Goal: Task Accomplishment & Management: Use online tool/utility

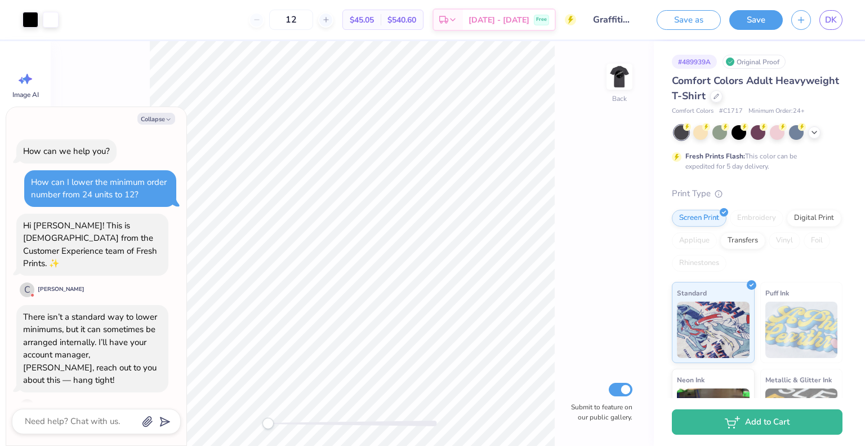
click at [65, 311] on div "There isn’t a standard way to lower minimums, but it can sometimes be arranged …" at bounding box center [90, 348] width 134 height 75
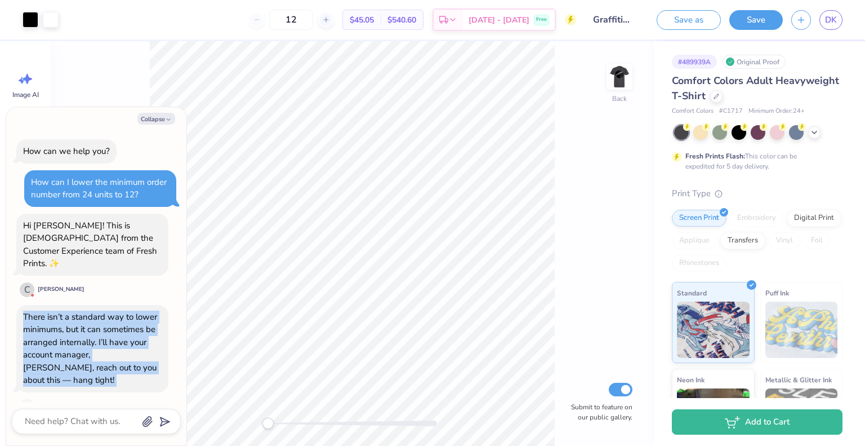
click at [65, 311] on div "There isn’t a standard way to lower minimums, but it can sometimes be arranged …" at bounding box center [90, 348] width 134 height 75
click at [77, 332] on div "There isn’t a standard way to lower minimums, but it can sometimes be arranged …" at bounding box center [90, 348] width 134 height 75
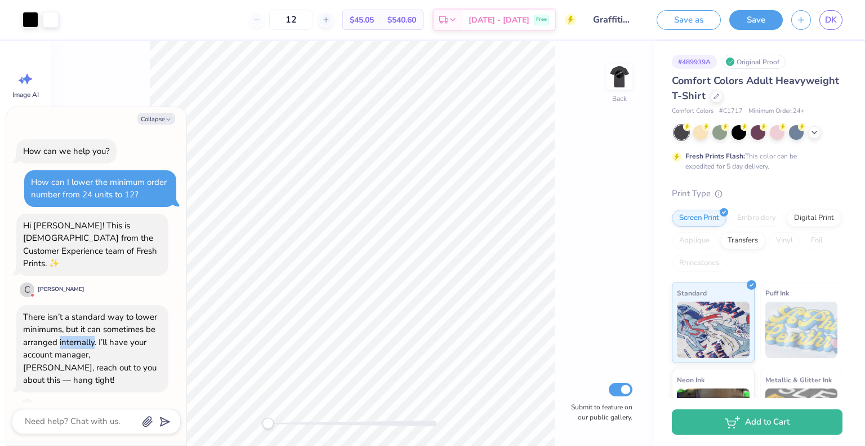
click at [77, 332] on div "There isn’t a standard way to lower minimums, but it can sometimes be arranged …" at bounding box center [90, 348] width 134 height 75
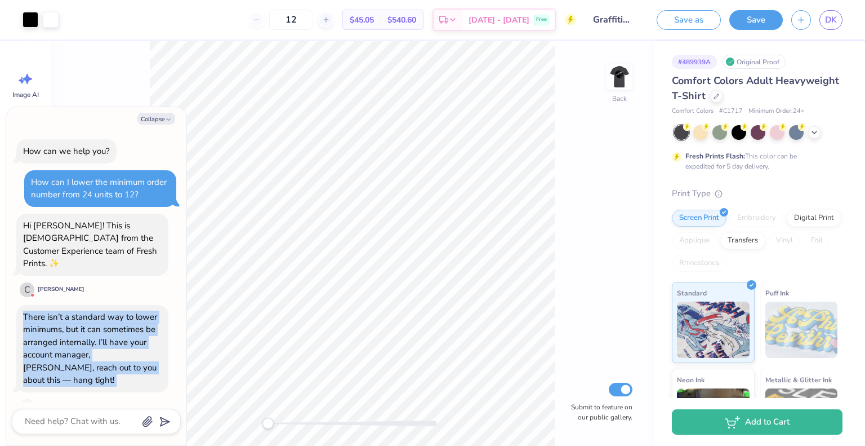
click at [77, 332] on div "There isn’t a standard way to lower minimums, but it can sometimes be arranged …" at bounding box center [90, 348] width 134 height 75
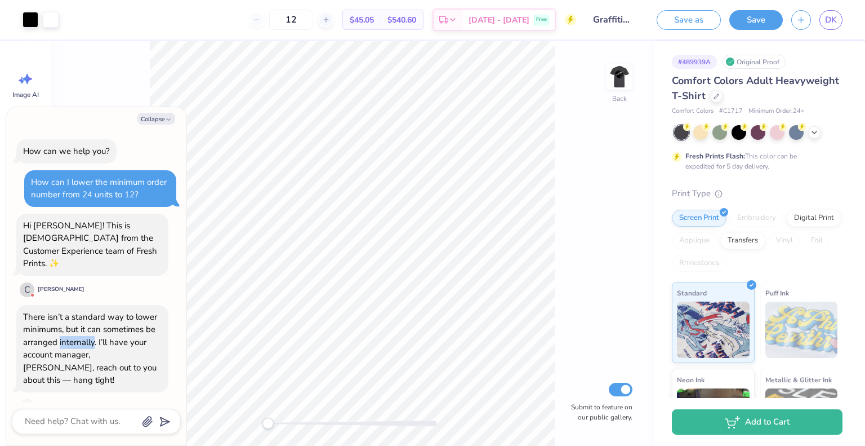
click at [77, 332] on div "There isn’t a standard way to lower minimums, but it can sometimes be arranged …" at bounding box center [90, 348] width 134 height 75
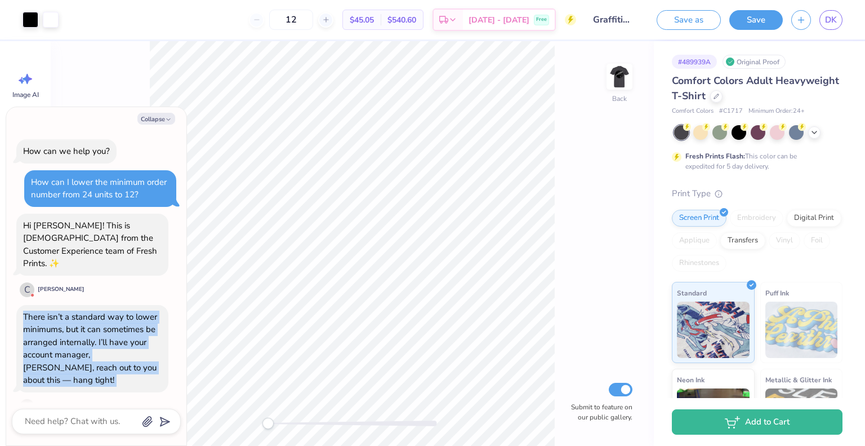
click at [77, 332] on div "There isn’t a standard way to lower minimums, but it can sometimes be arranged …" at bounding box center [90, 348] width 134 height 75
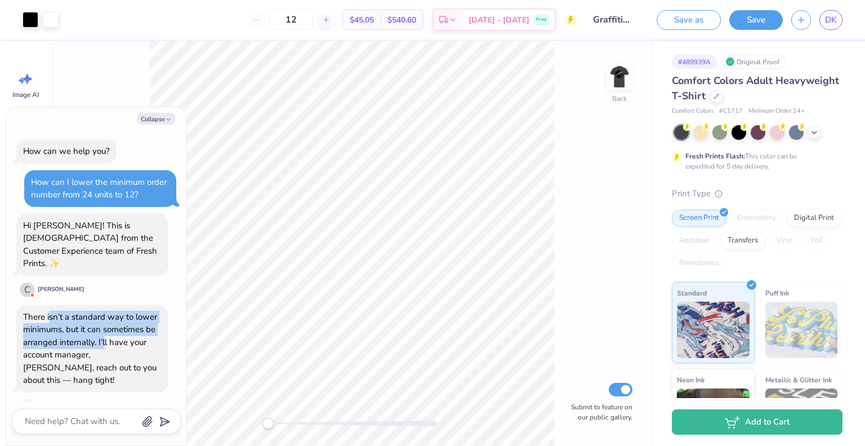
drag, startPoint x: 50, startPoint y: 310, endPoint x: 106, endPoint y: 331, distance: 59.9
click at [106, 331] on div "There isn’t a standard way to lower minimums, but it can sometimes be arranged …" at bounding box center [90, 348] width 134 height 75
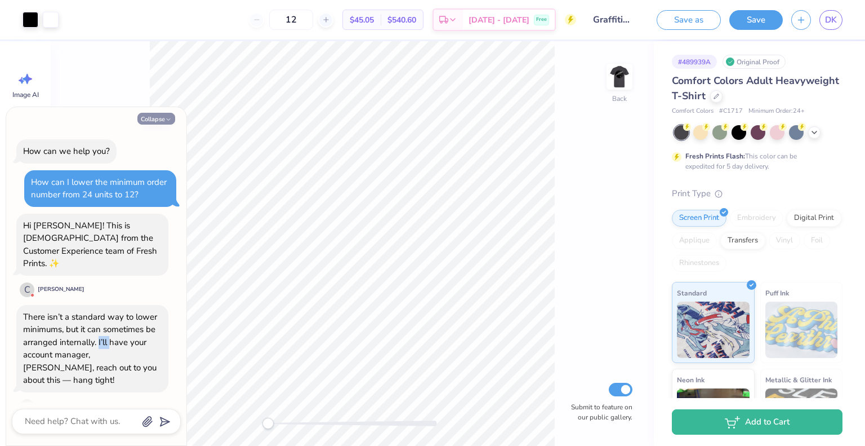
click at [152, 124] on button "Collapse" at bounding box center [156, 119] width 38 height 12
type textarea "x"
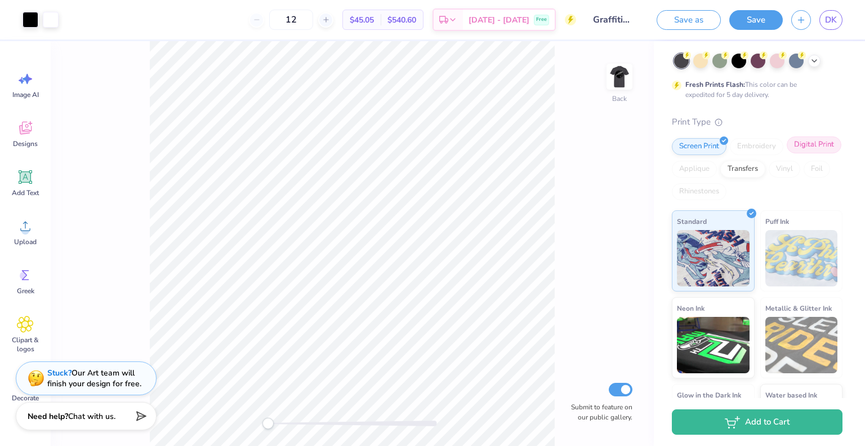
scroll to position [138, 0]
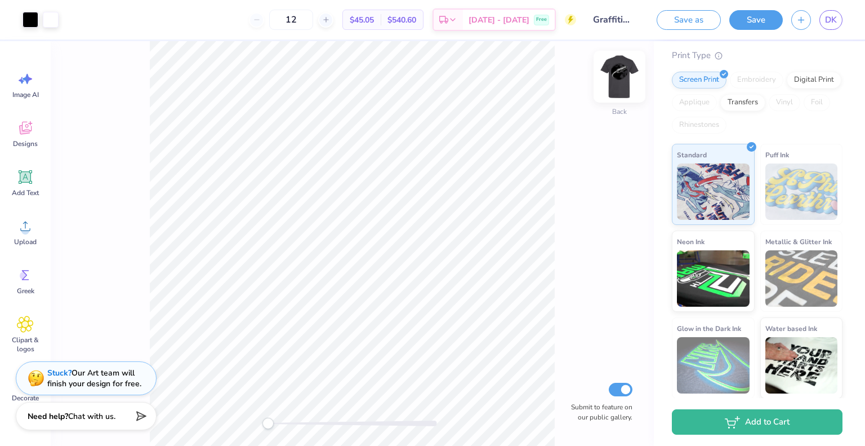
click at [617, 78] on img at bounding box center [619, 76] width 45 height 45
click at [765, 106] on div "Transfers" at bounding box center [742, 100] width 45 height 17
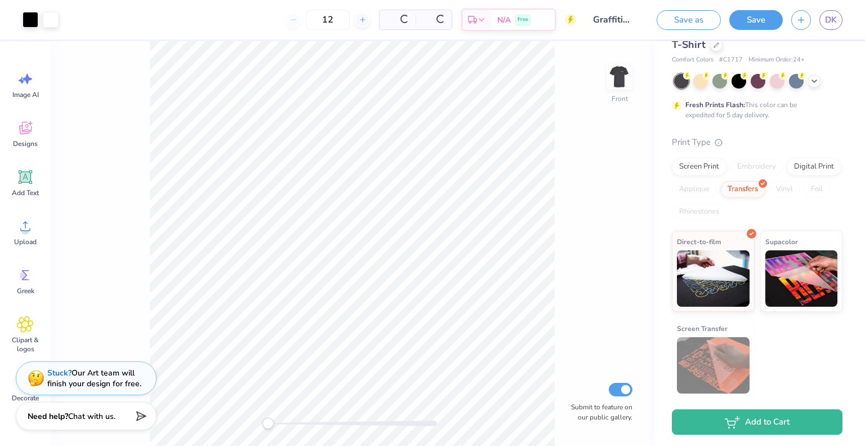
scroll to position [51, 0]
click at [707, 161] on div "Screen Print" at bounding box center [699, 165] width 55 height 17
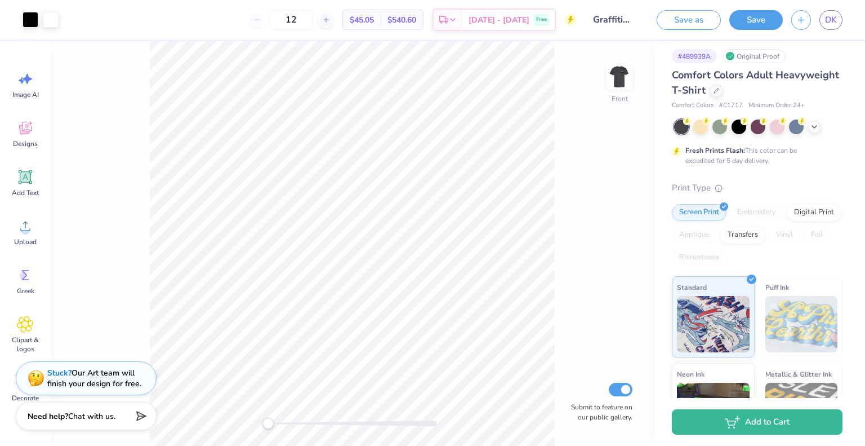
scroll to position [5, 0]
click at [723, 87] on div at bounding box center [716, 90] width 12 height 12
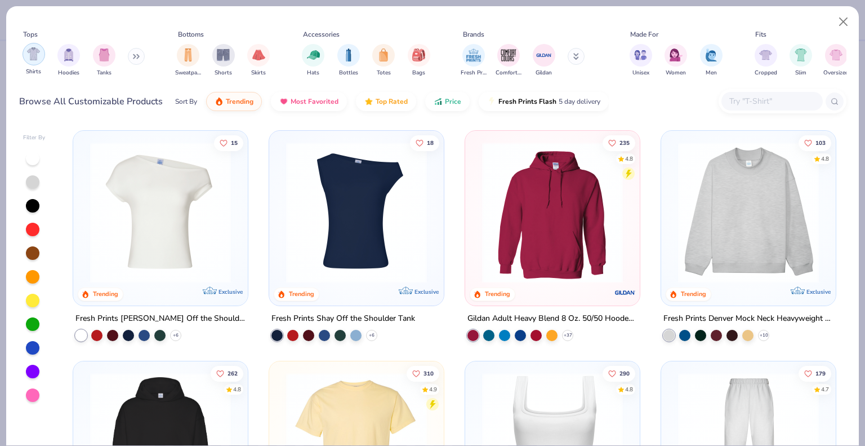
click at [35, 60] on div "filter for Shirts" at bounding box center [34, 54] width 23 height 23
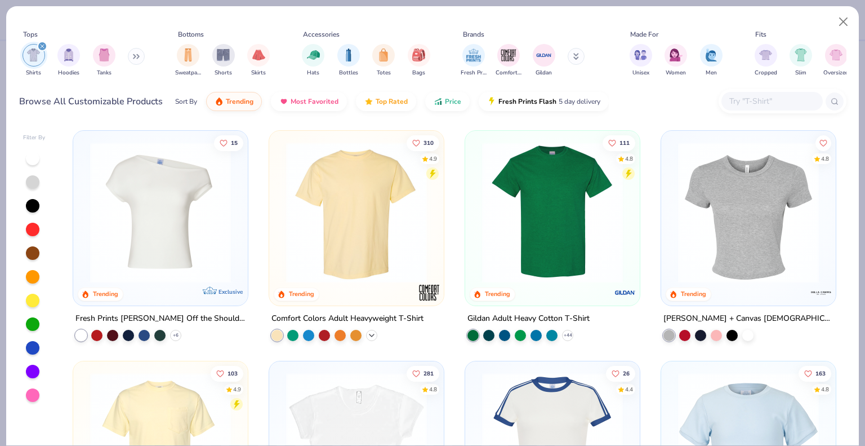
click at [369, 336] on icon at bounding box center [371, 335] width 9 height 9
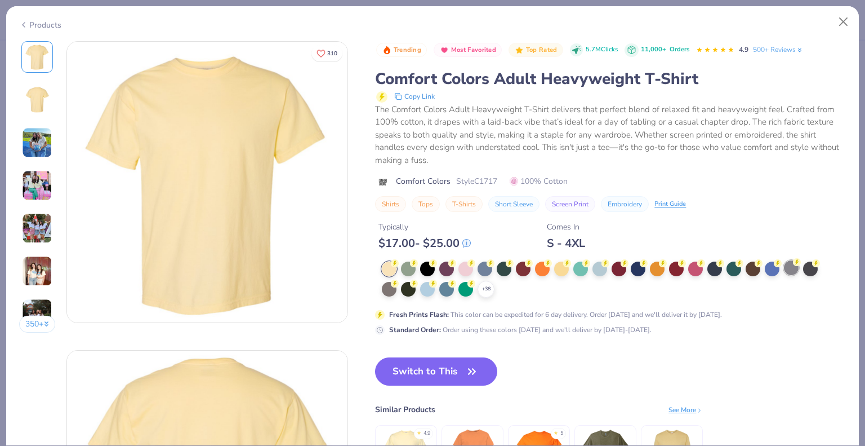
click at [792, 268] on div at bounding box center [791, 267] width 15 height 15
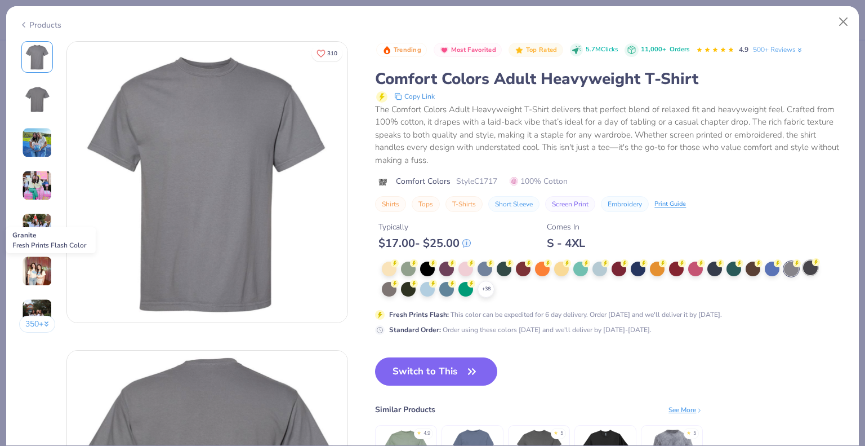
click at [809, 269] on div at bounding box center [810, 267] width 15 height 15
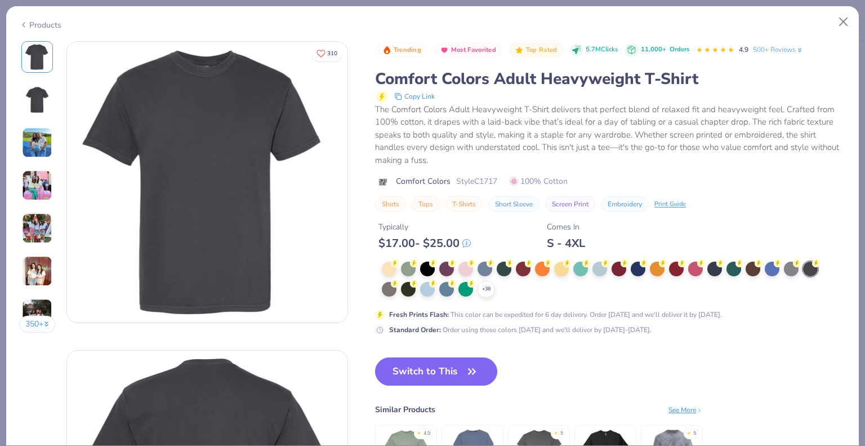
click at [23, 23] on polyline at bounding box center [24, 25] width 2 height 5
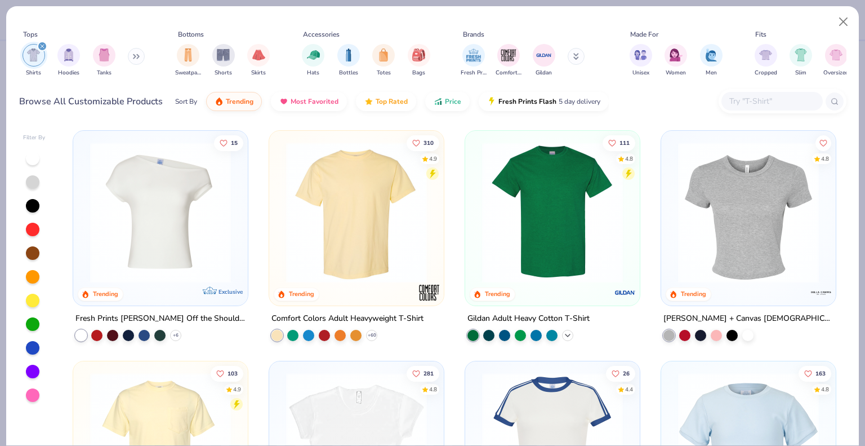
click at [563, 336] on icon at bounding box center [567, 335] width 9 height 9
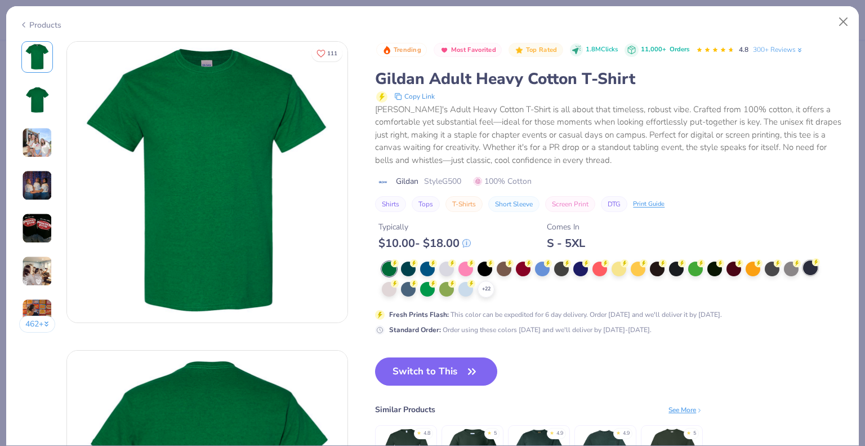
click at [811, 269] on div at bounding box center [810, 267] width 15 height 15
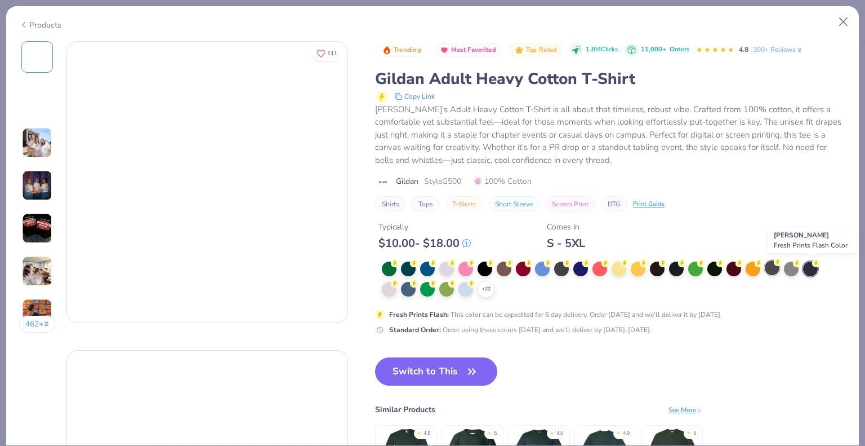
click at [771, 270] on div at bounding box center [772, 267] width 15 height 15
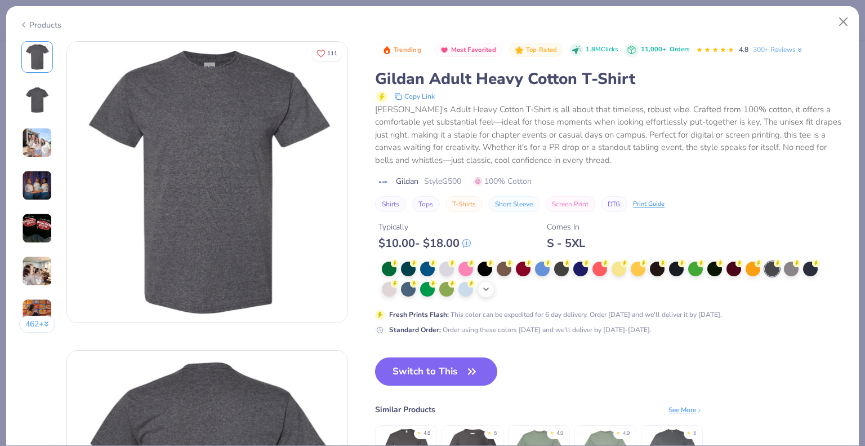
click at [494, 291] on div "+ 22" at bounding box center [486, 288] width 17 height 17
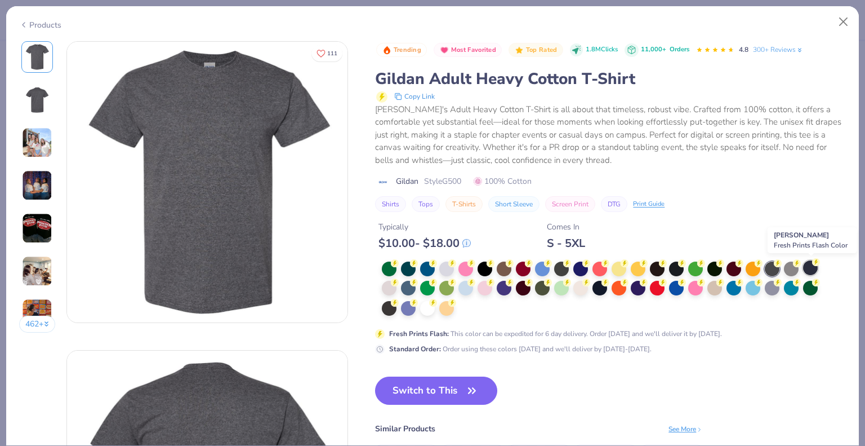
click at [805, 268] on div at bounding box center [810, 267] width 15 height 15
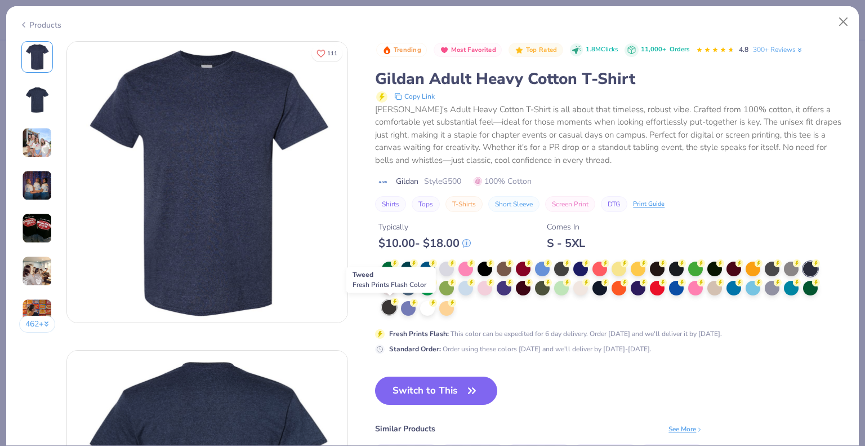
click at [387, 309] on div at bounding box center [389, 307] width 15 height 15
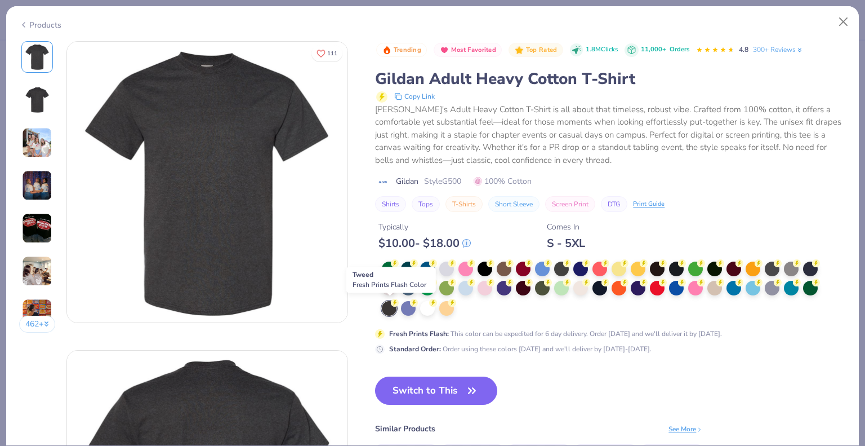
click at [387, 309] on div at bounding box center [389, 308] width 15 height 15
click at [17, 23] on div "Products" at bounding box center [432, 20] width 853 height 29
click at [23, 24] on icon at bounding box center [23, 25] width 9 height 14
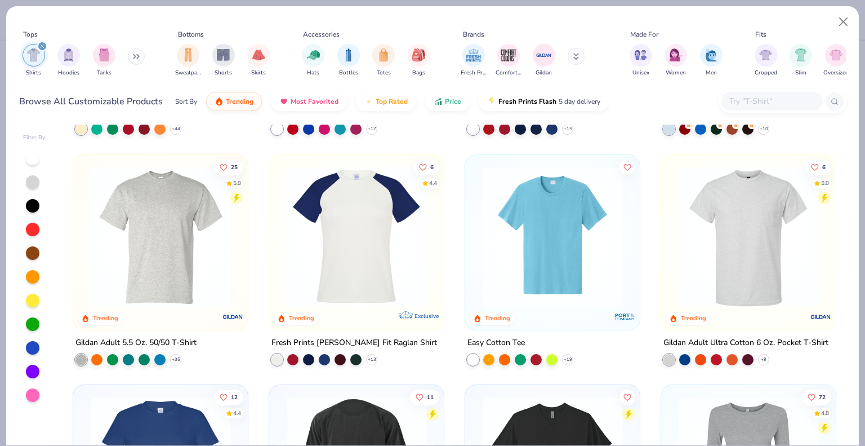
scroll to position [437, 0]
click at [172, 354] on icon at bounding box center [175, 358] width 9 height 9
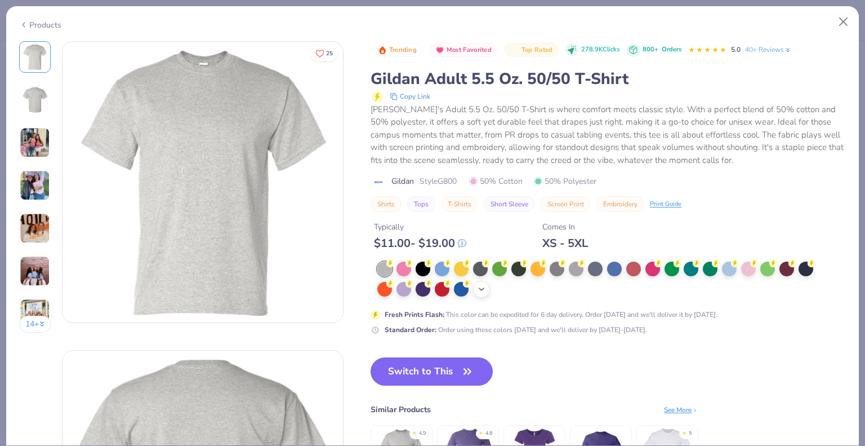
click at [481, 290] on icon at bounding box center [481, 288] width 9 height 9
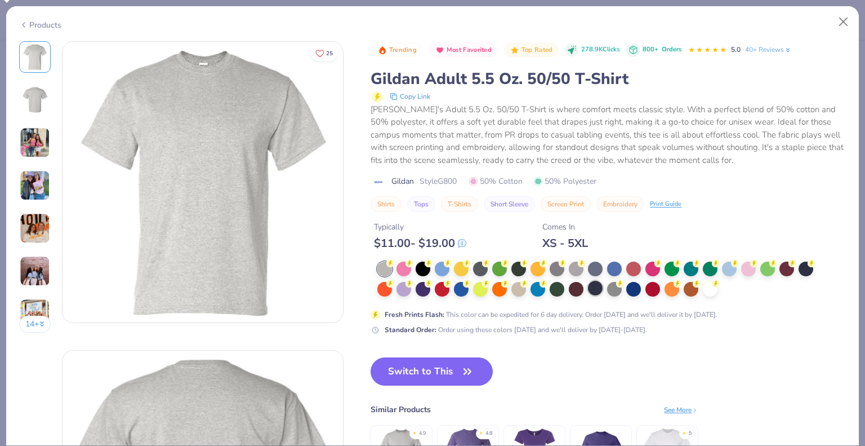
click at [597, 291] on div at bounding box center [595, 287] width 15 height 15
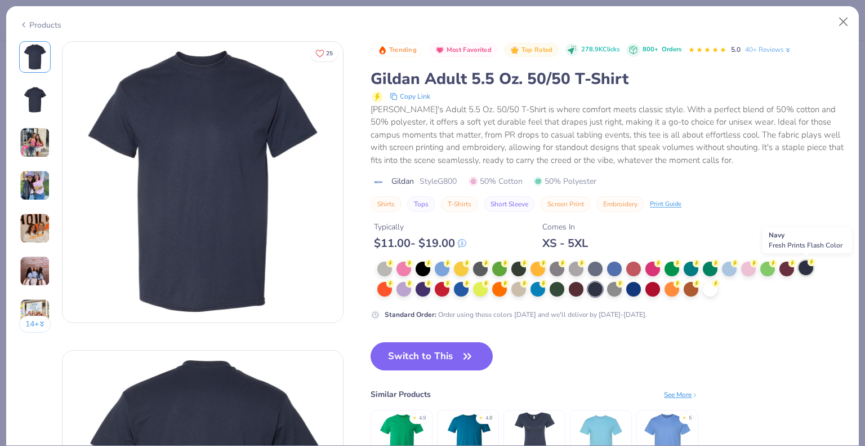
click at [807, 268] on div at bounding box center [806, 267] width 15 height 15
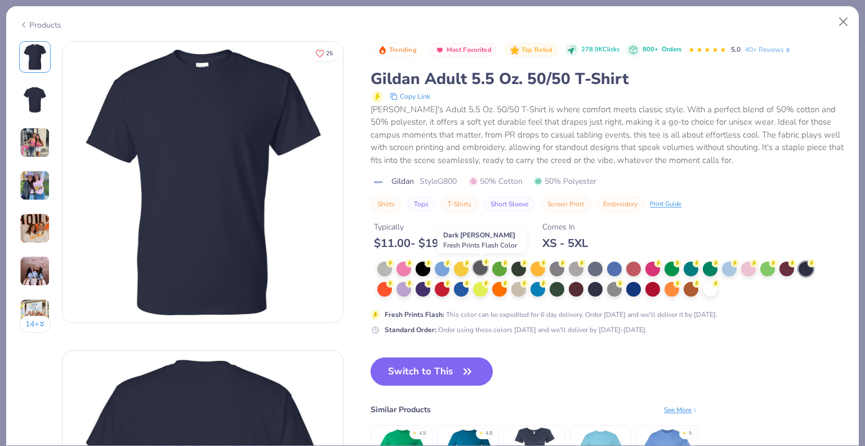
click at [477, 268] on div at bounding box center [480, 267] width 15 height 15
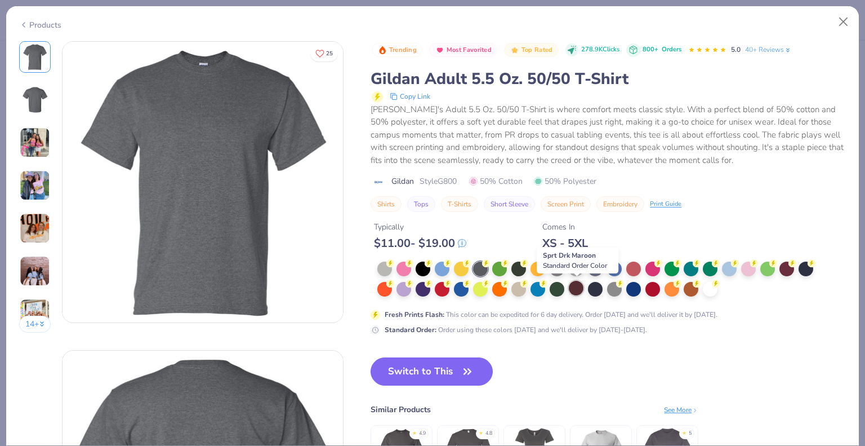
click at [581, 291] on div at bounding box center [576, 287] width 15 height 15
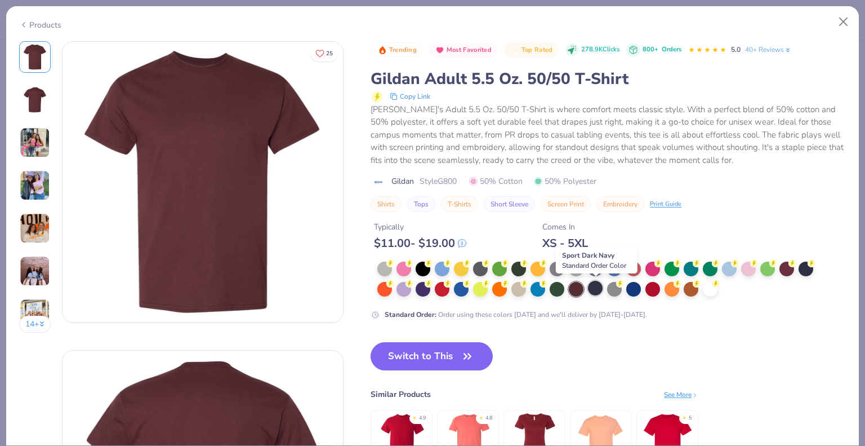
click at [596, 291] on div at bounding box center [595, 287] width 15 height 15
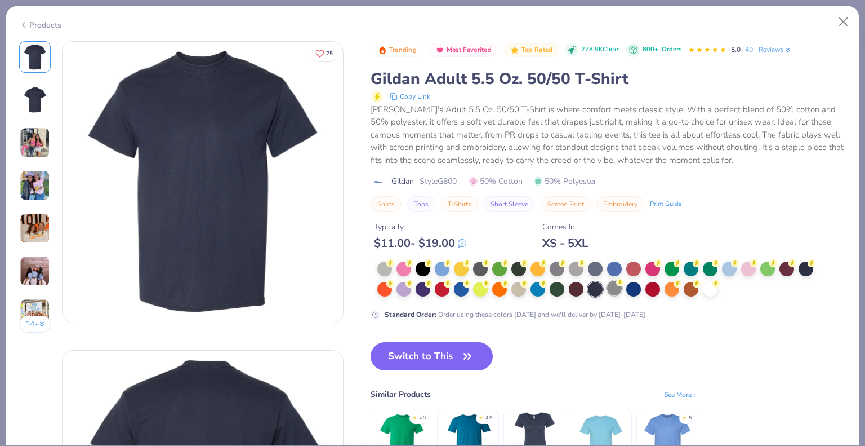
click at [609, 290] on div at bounding box center [614, 287] width 15 height 15
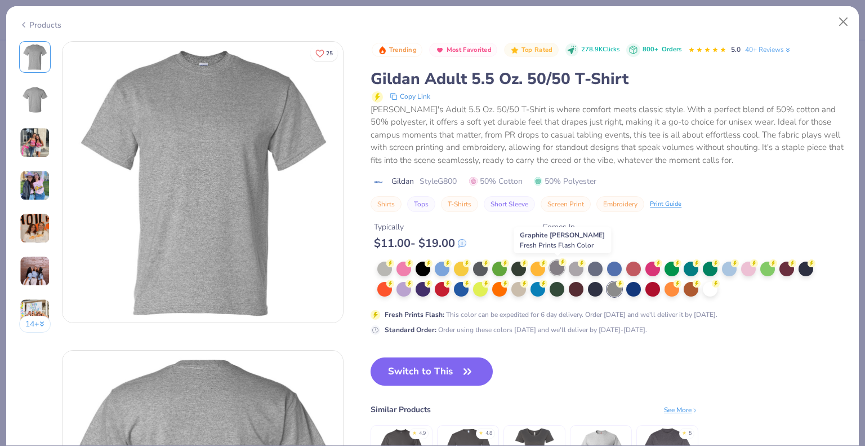
click at [560, 271] on div at bounding box center [557, 267] width 15 height 15
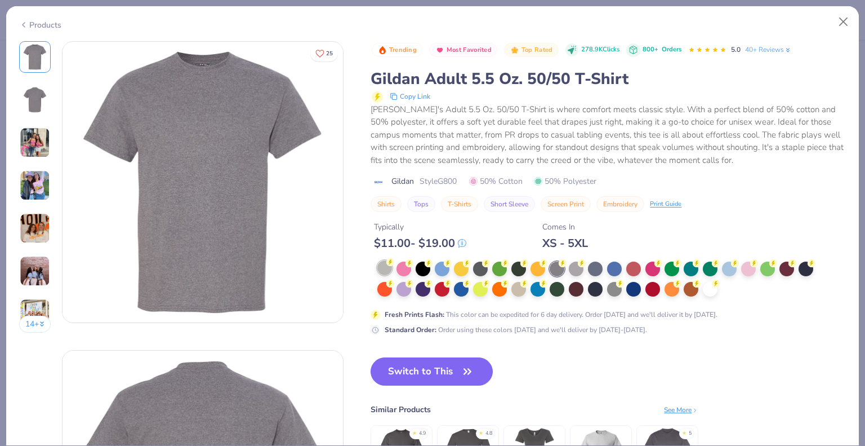
click at [383, 271] on div at bounding box center [384, 267] width 15 height 15
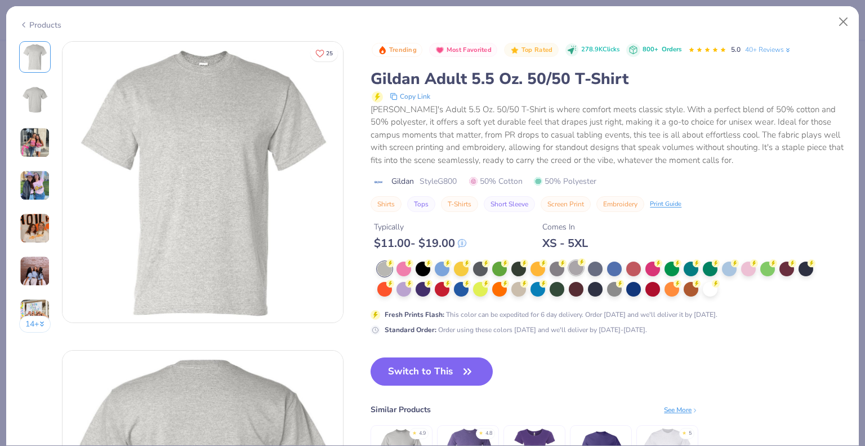
click at [574, 271] on div at bounding box center [576, 267] width 15 height 15
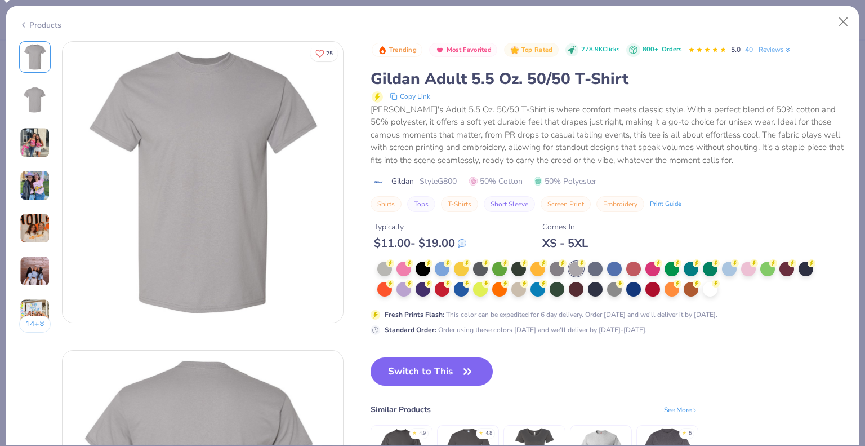
click at [596, 271] on div at bounding box center [595, 268] width 15 height 15
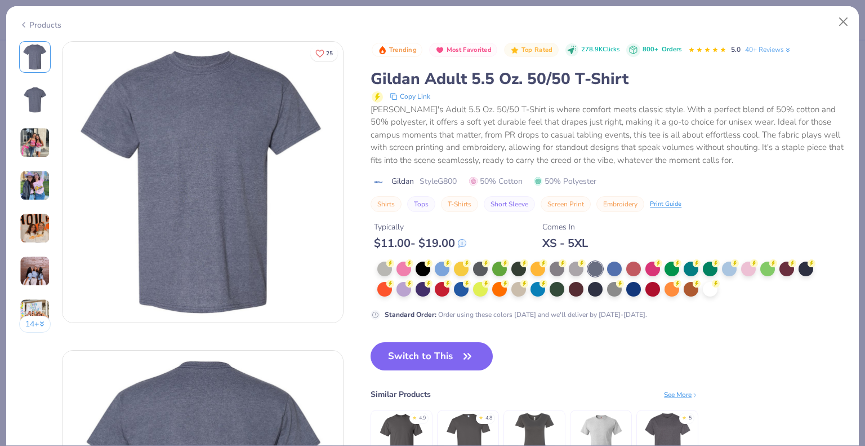
click at [23, 25] on icon at bounding box center [23, 25] width 9 height 14
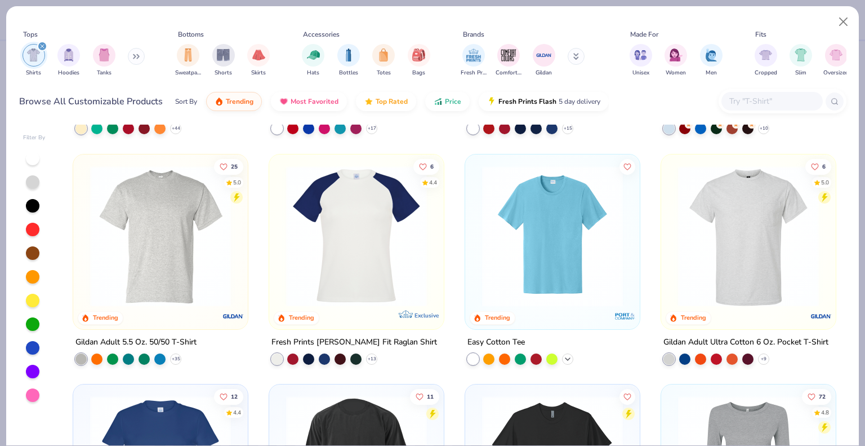
click at [567, 358] on icon at bounding box center [567, 358] width 9 height 9
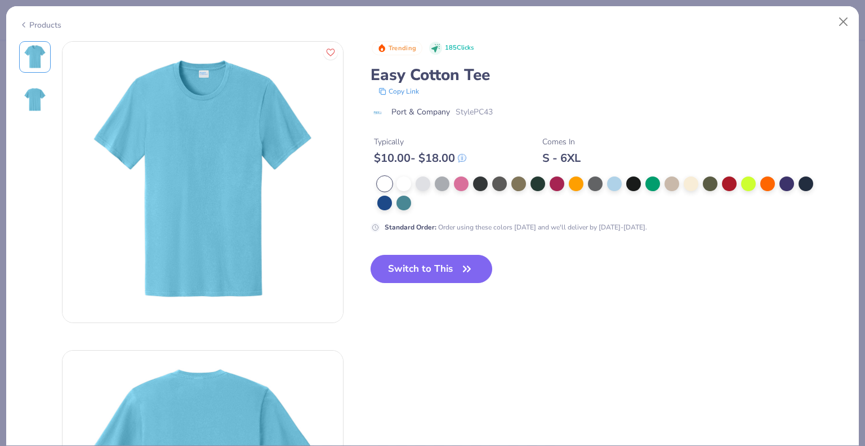
click at [497, 225] on div "Standard Order : Order using these colors today and we'll deliver by Oct 10-13." at bounding box center [516, 227] width 262 height 10
click at [498, 225] on div "Standard Order : Order using these colors today and we'll deliver by Oct 10-13." at bounding box center [516, 227] width 262 height 10
click at [24, 22] on icon at bounding box center [23, 25] width 9 height 14
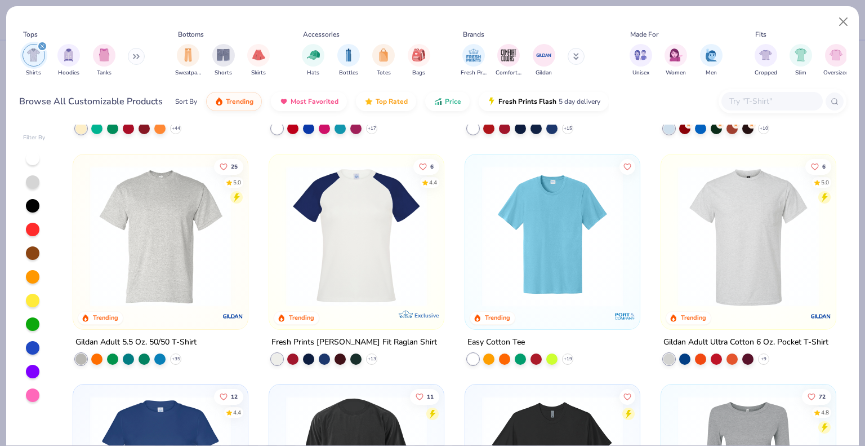
click at [684, 225] on img at bounding box center [749, 235] width 152 height 141
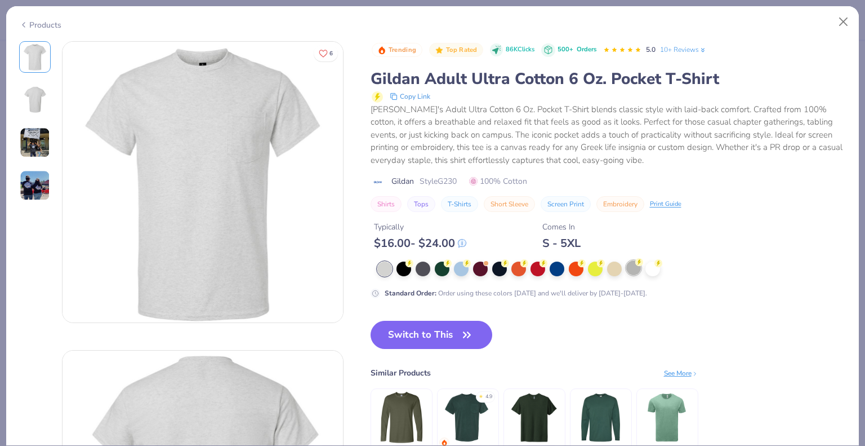
click at [631, 268] on div at bounding box center [633, 267] width 15 height 15
click at [420, 268] on div at bounding box center [423, 267] width 15 height 15
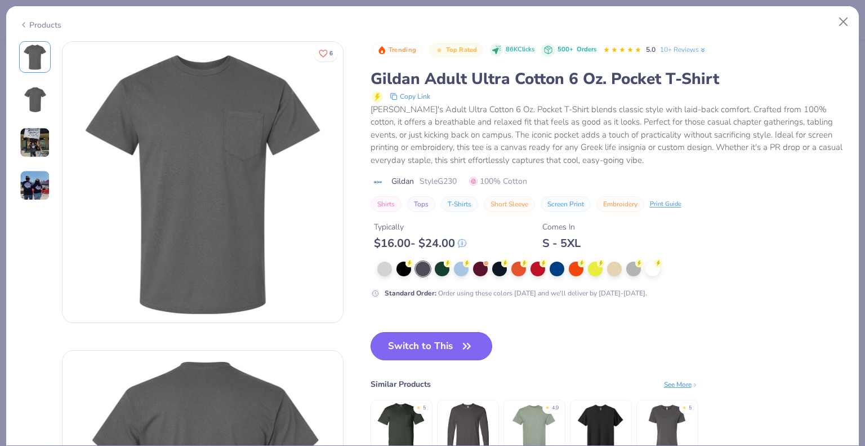
click at [418, 339] on button "Switch to This" at bounding box center [432, 346] width 122 height 28
click at [411, 349] on button "Switch to This" at bounding box center [432, 346] width 122 height 28
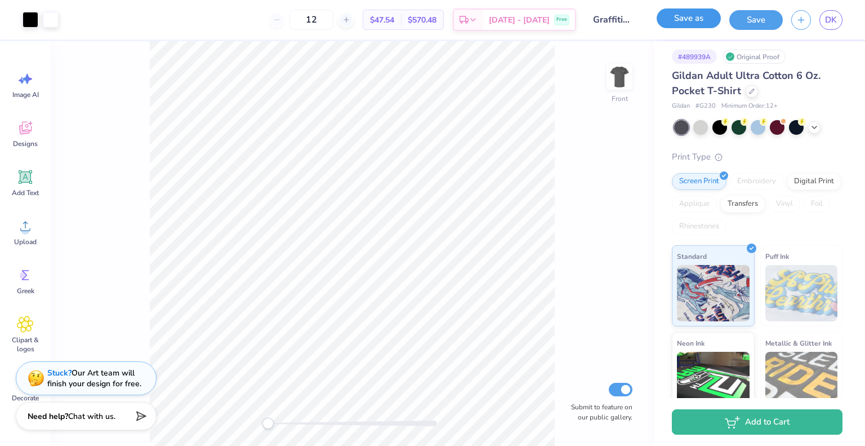
click at [686, 16] on button "Save as" at bounding box center [689, 18] width 64 height 20
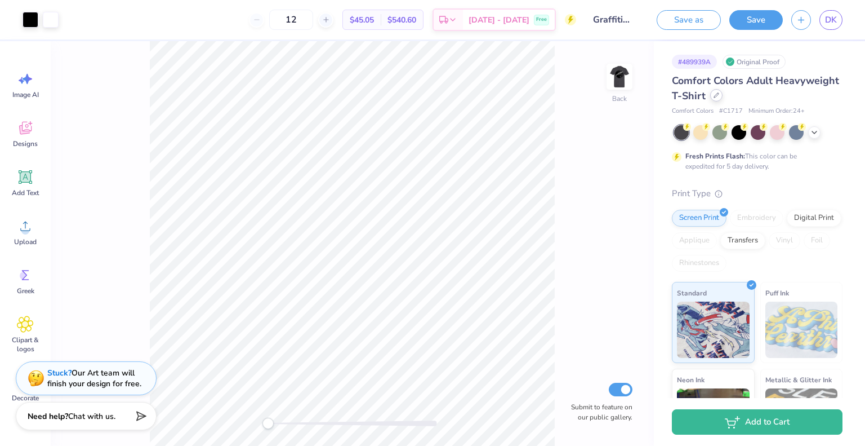
click at [719, 96] on icon at bounding box center [717, 95] width 6 height 6
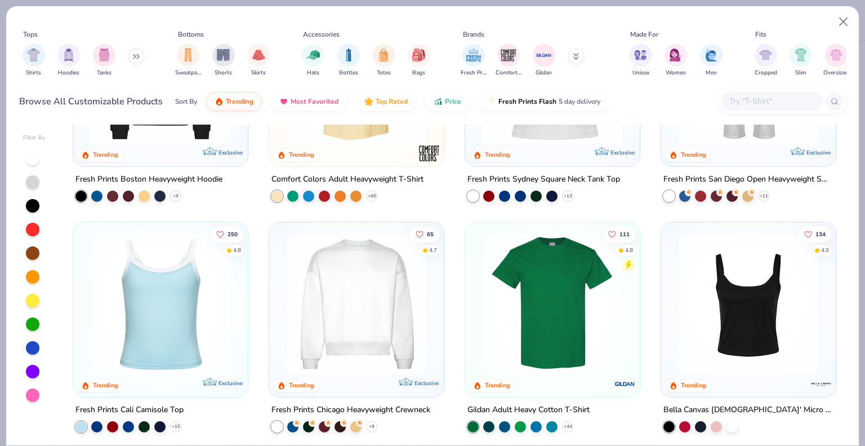
scroll to position [519, 0]
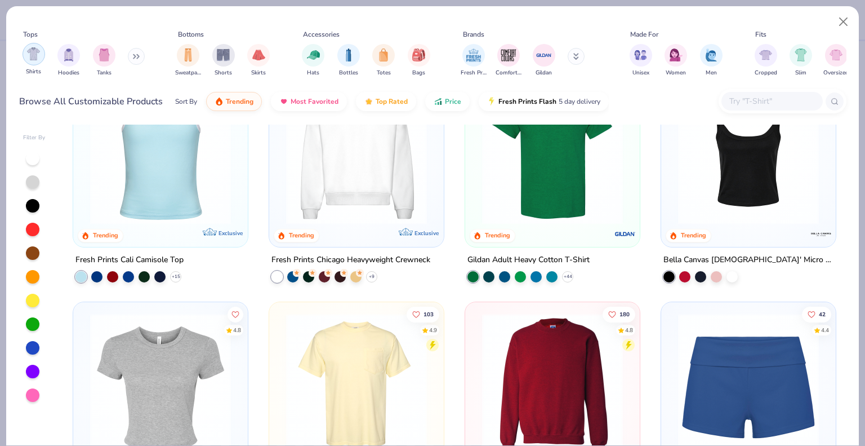
click at [36, 58] on img "filter for Shirts" at bounding box center [33, 53] width 13 height 13
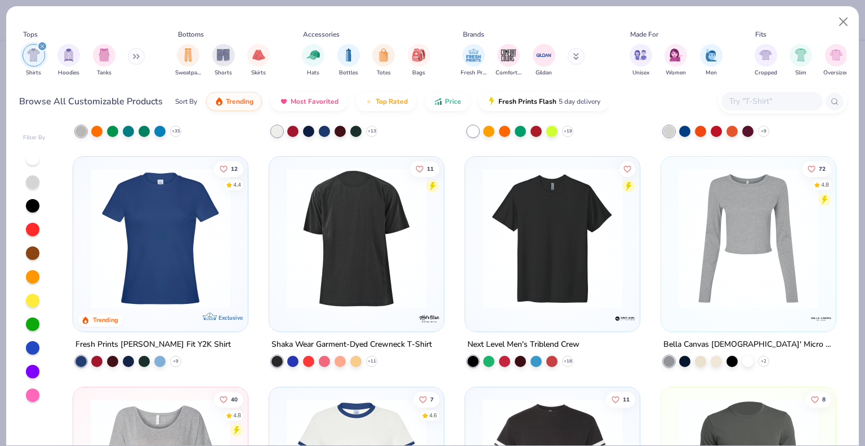
scroll to position [670, 0]
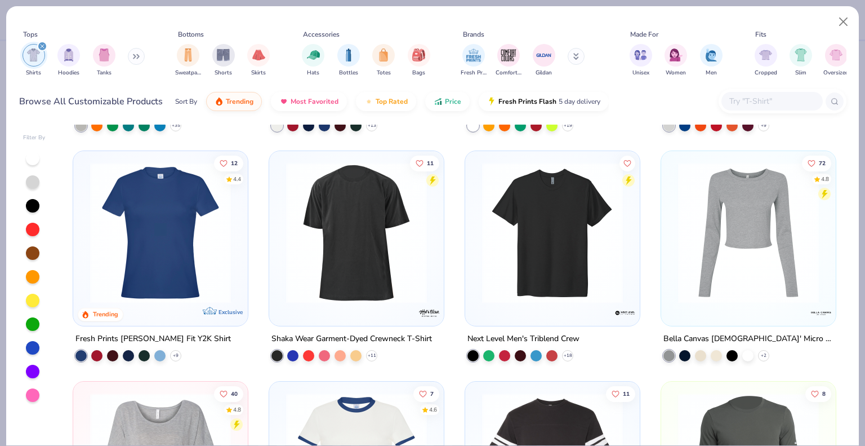
click at [537, 283] on img at bounding box center [553, 232] width 152 height 141
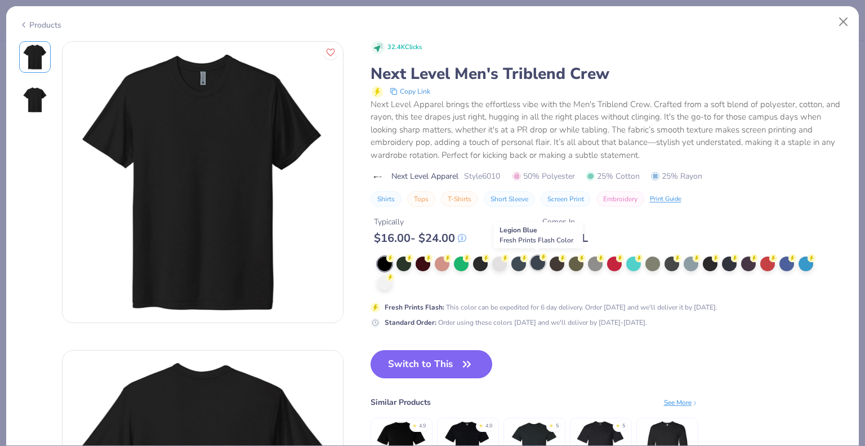
click at [535, 265] on div at bounding box center [538, 262] width 15 height 15
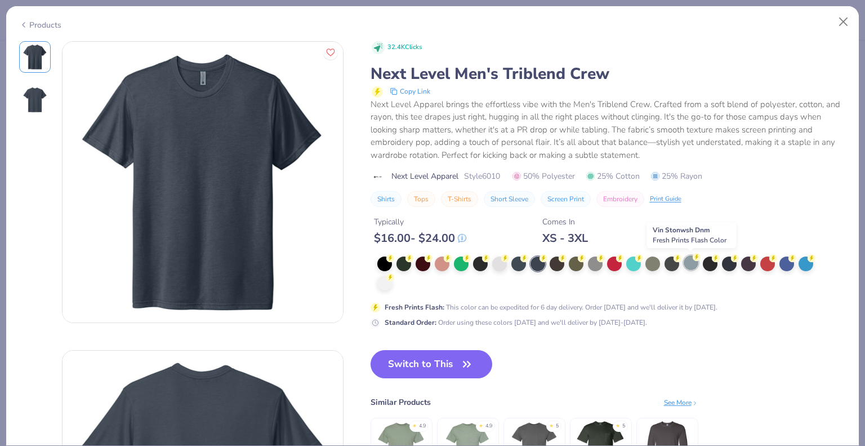
click at [692, 263] on div at bounding box center [691, 262] width 15 height 15
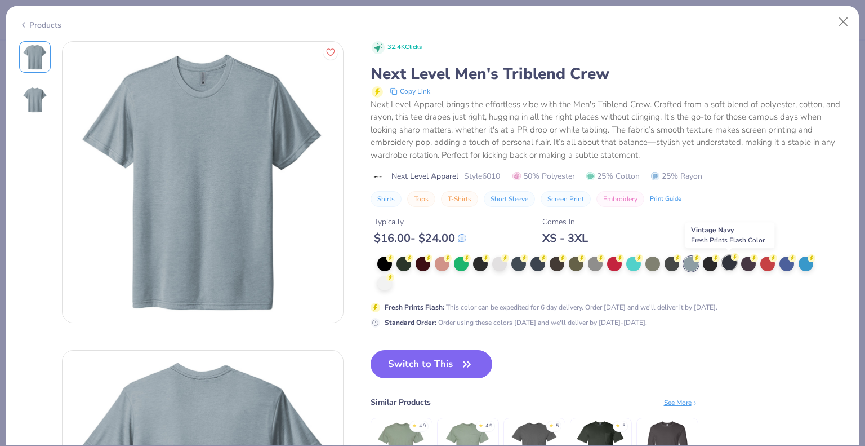
click at [734, 266] on div at bounding box center [729, 262] width 15 height 15
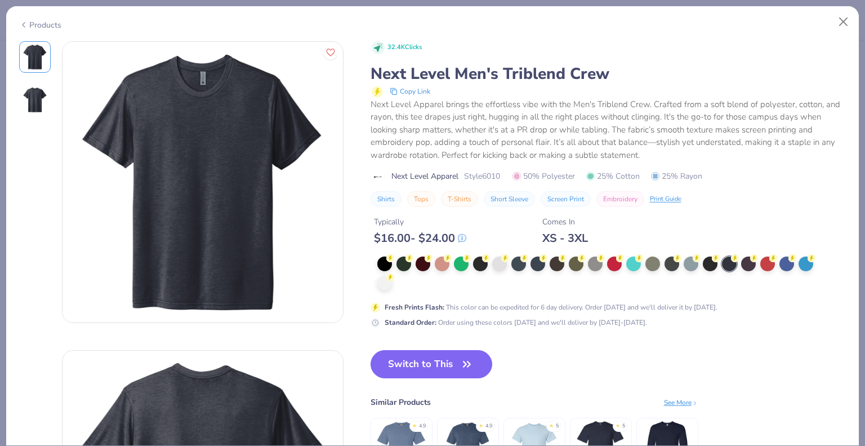
scroll to position [2, 0]
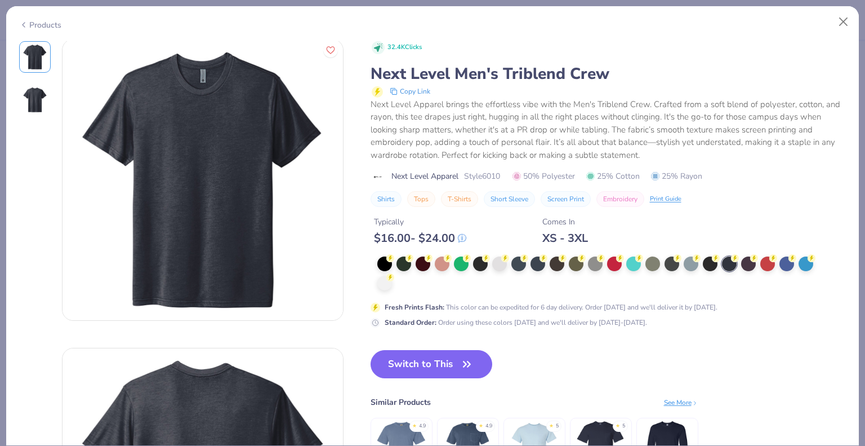
click at [26, 25] on icon at bounding box center [23, 25] width 9 height 14
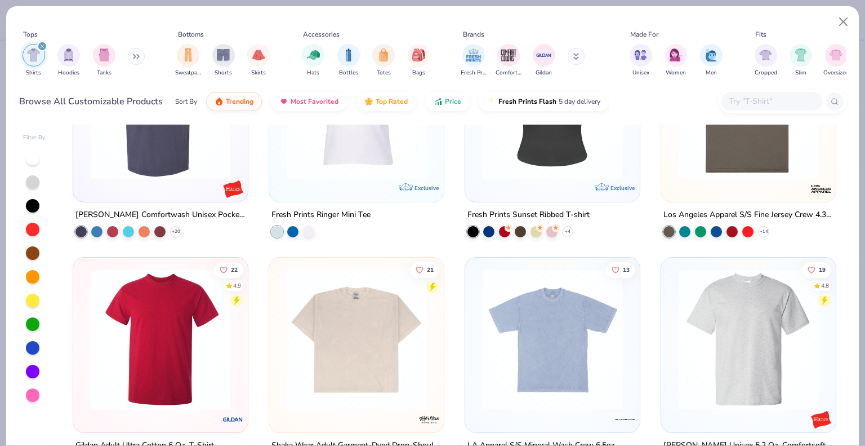
scroll to position [1280, 0]
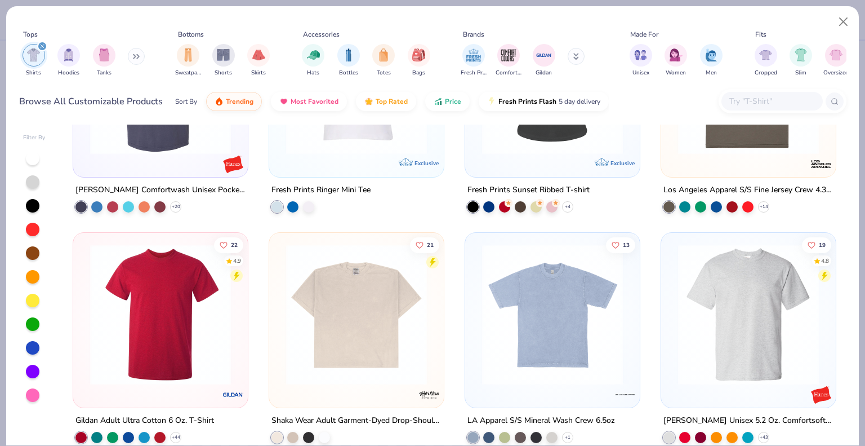
click at [149, 344] on img at bounding box center [160, 313] width 152 height 141
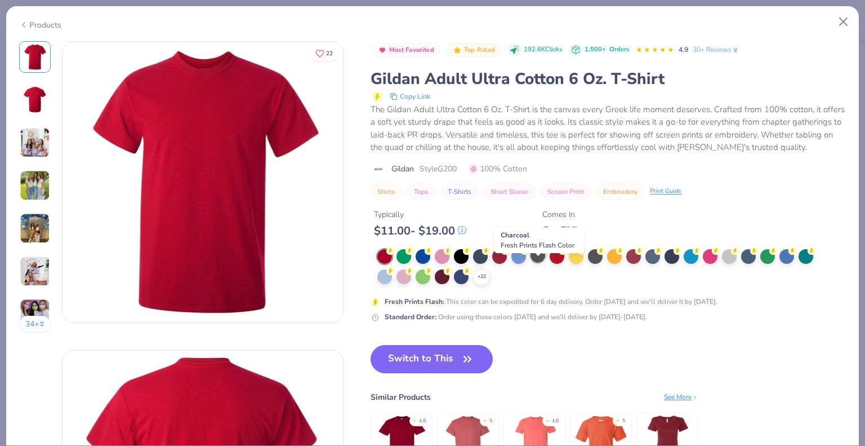
click at [538, 262] on div at bounding box center [538, 255] width 15 height 15
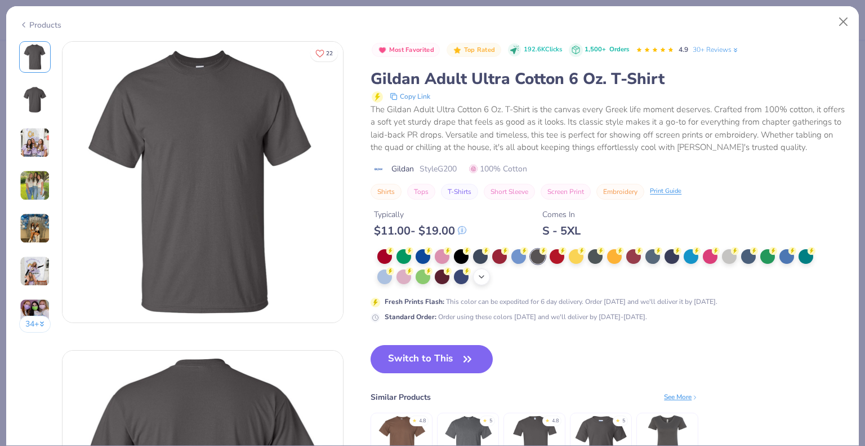
click at [478, 281] on icon at bounding box center [481, 276] width 9 height 9
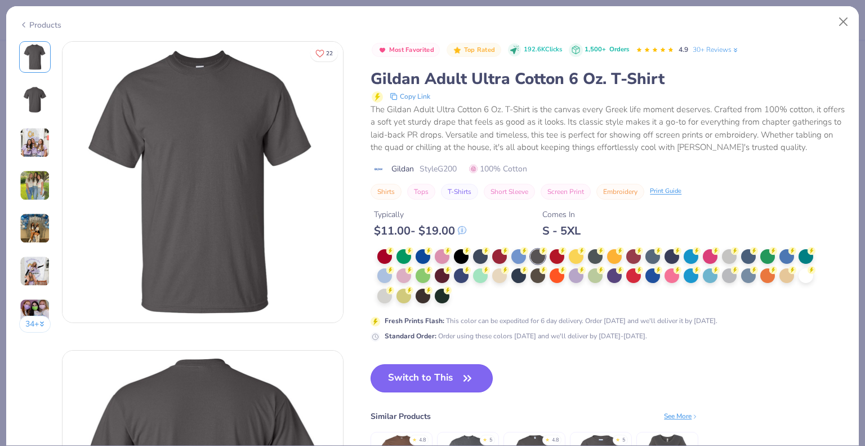
click at [439, 389] on button "Switch to This" at bounding box center [432, 378] width 122 height 28
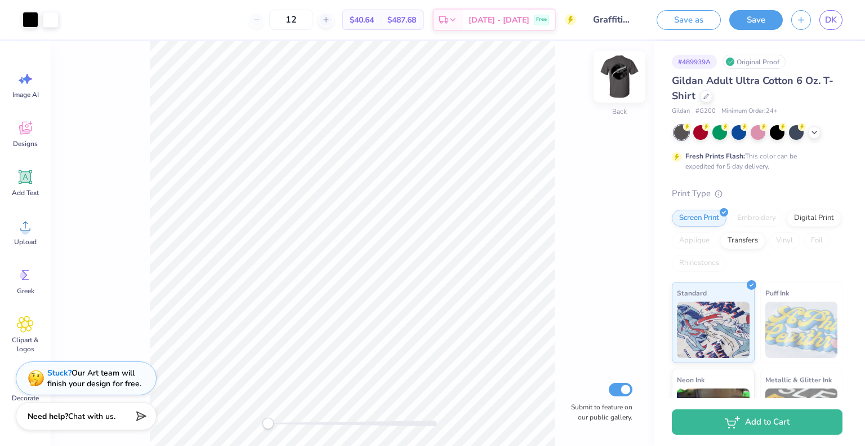
click at [622, 81] on img at bounding box center [619, 76] width 45 height 45
click at [689, 17] on button "Save as" at bounding box center [689, 18] width 64 height 20
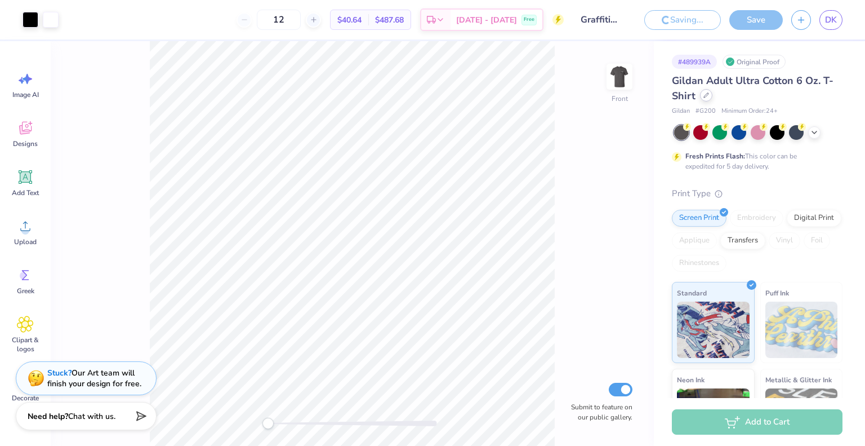
click at [703, 96] on icon at bounding box center [706, 95] width 6 height 6
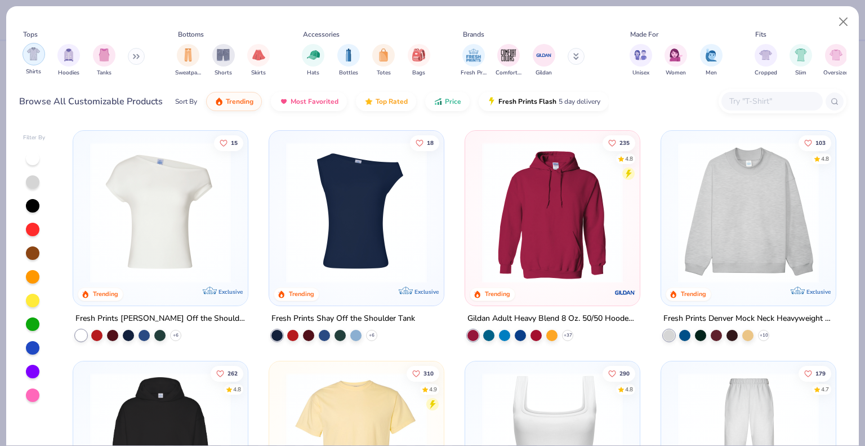
click at [34, 54] on img "filter for Shirts" at bounding box center [33, 53] width 13 height 13
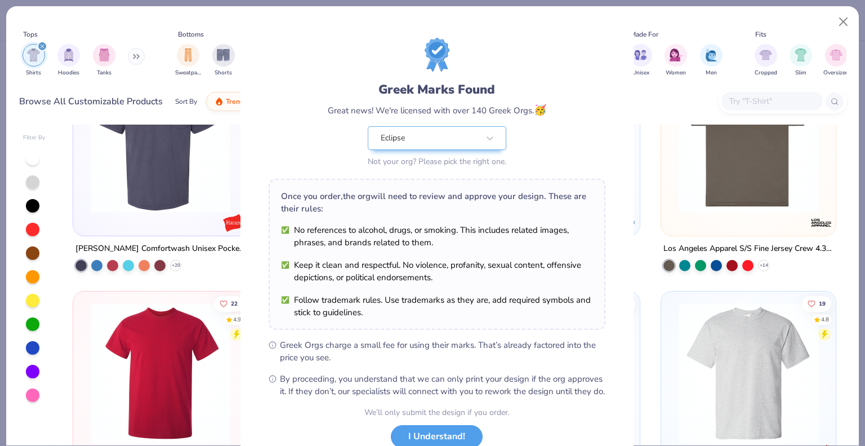
scroll to position [81, 0]
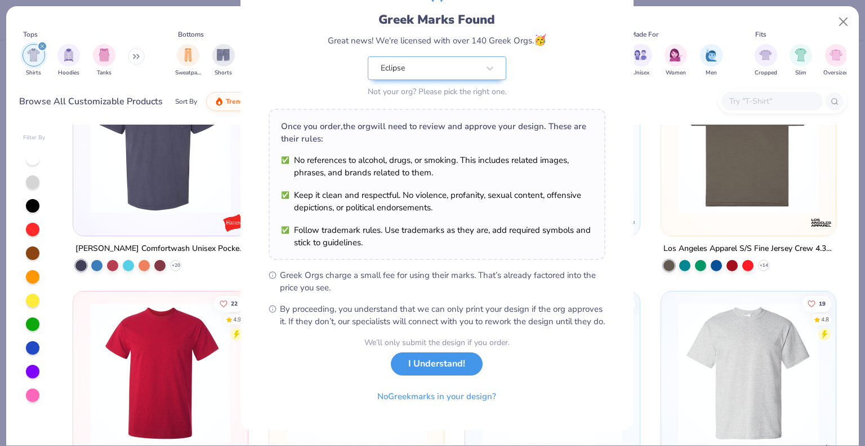
click at [413, 369] on button "I Understand!" at bounding box center [437, 363] width 92 height 23
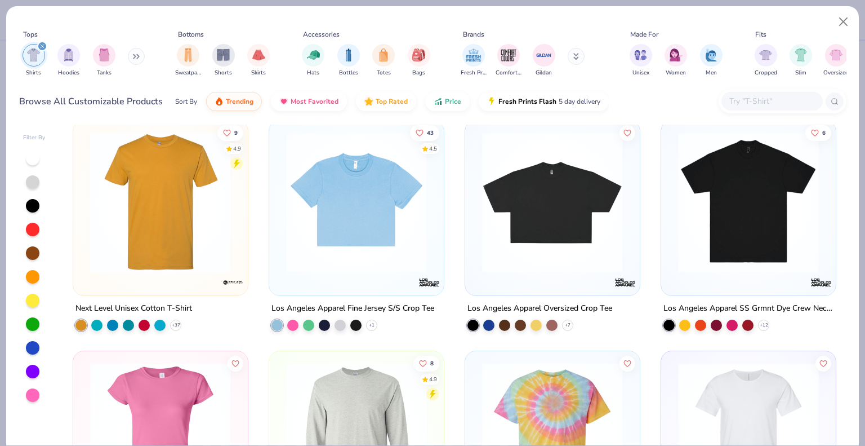
scroll to position [3002, 0]
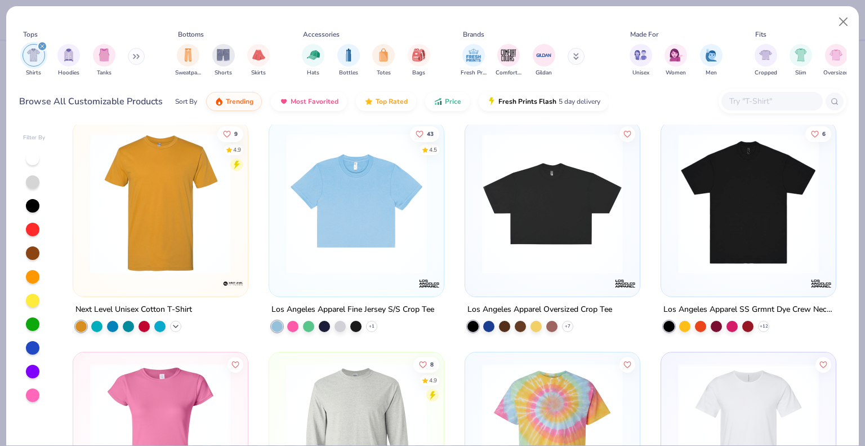
click at [175, 328] on div "+ 37" at bounding box center [175, 325] width 11 height 11
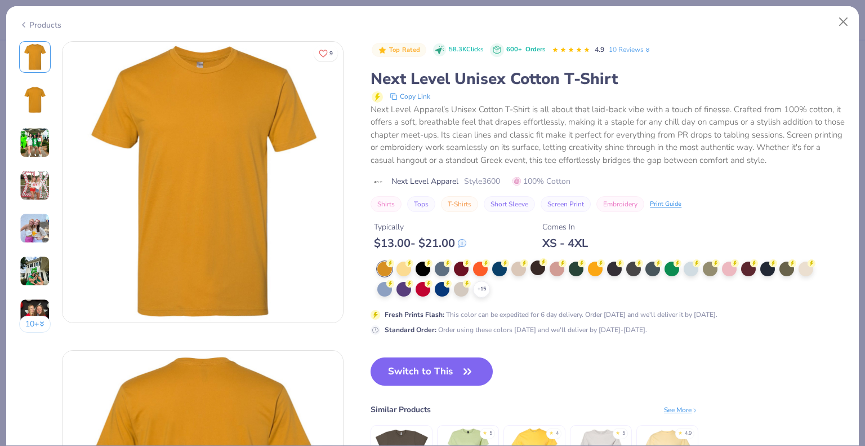
click at [545, 273] on div at bounding box center [538, 267] width 15 height 15
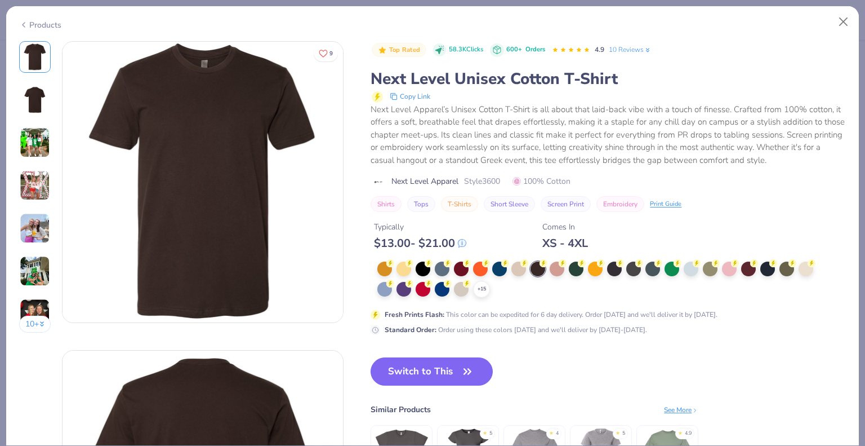
click at [490, 293] on div "+ 15" at bounding box center [599, 279] width 444 height 36
click at [486, 290] on icon at bounding box center [481, 288] width 9 height 9
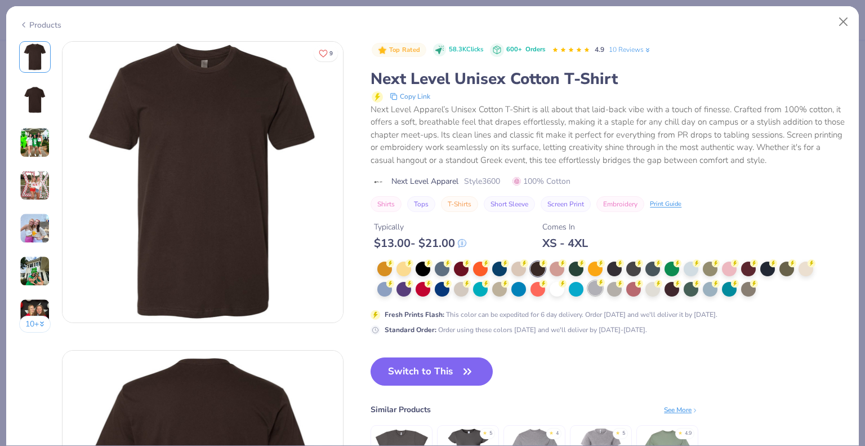
click at [596, 288] on div at bounding box center [595, 287] width 15 height 15
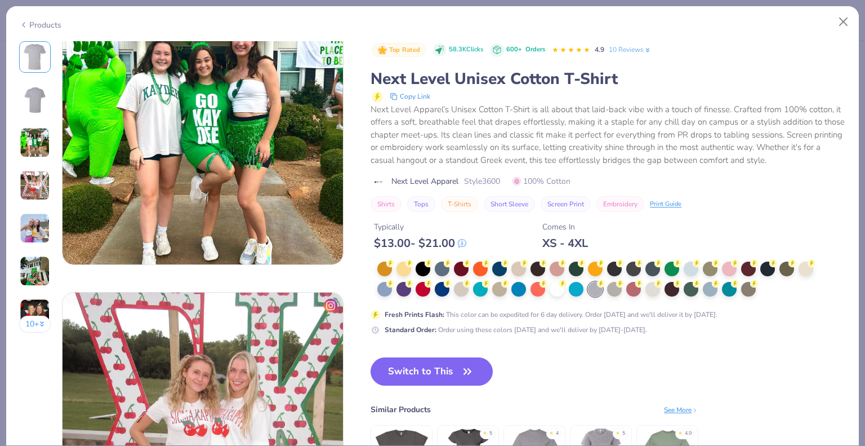
scroll to position [676, 0]
click at [683, 406] on div "See More" at bounding box center [681, 409] width 34 height 10
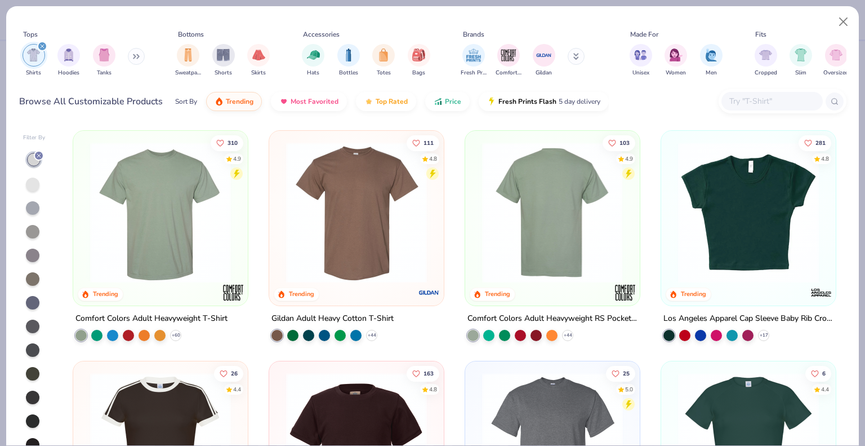
click at [545, 253] on img at bounding box center [553, 212] width 152 height 141
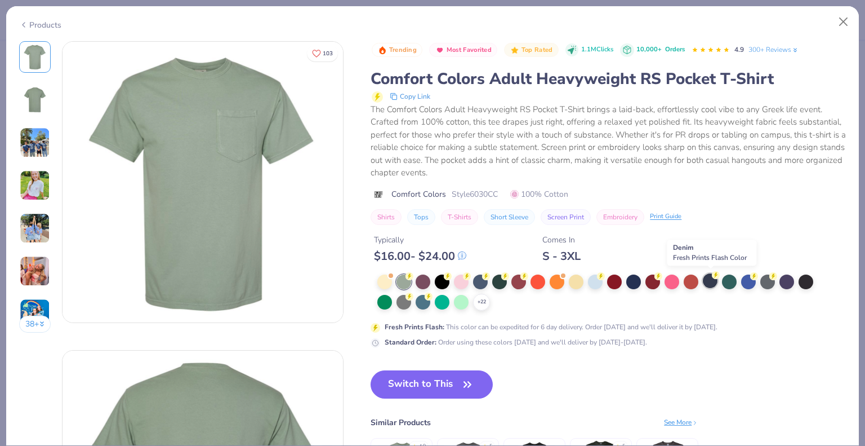
click at [707, 284] on div at bounding box center [710, 280] width 15 height 15
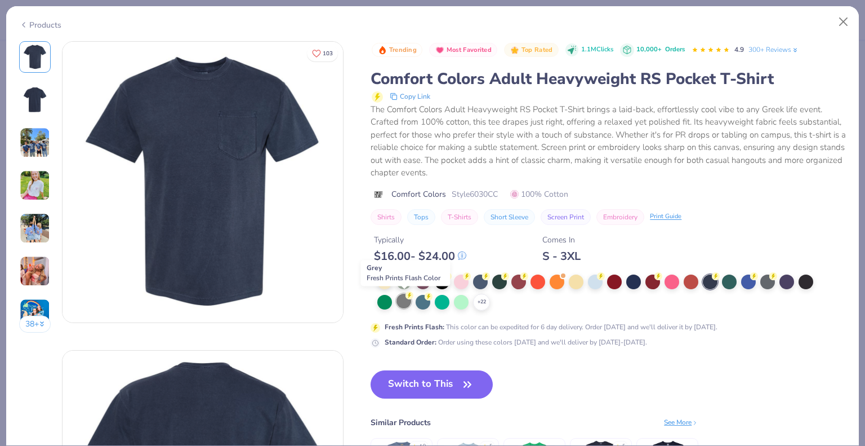
click at [401, 301] on div at bounding box center [404, 300] width 15 height 15
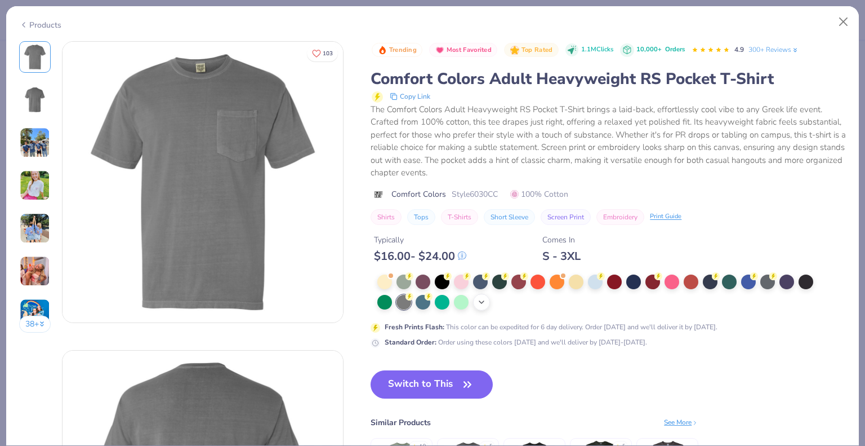
click at [480, 303] on icon at bounding box center [481, 301] width 9 height 9
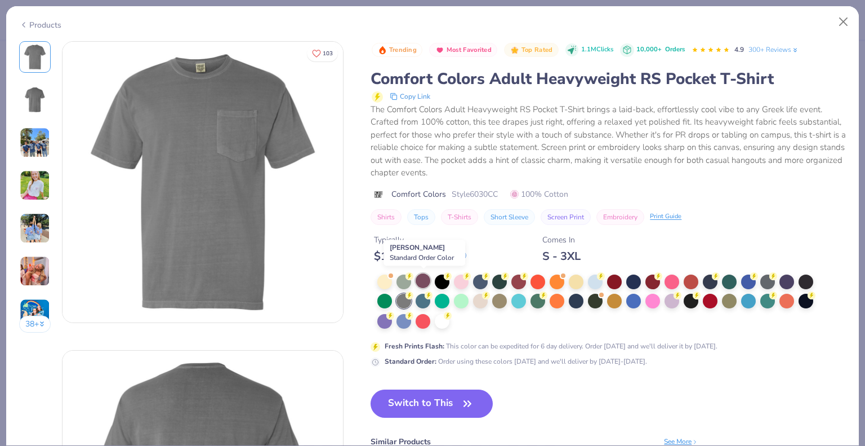
click at [424, 281] on div at bounding box center [423, 280] width 15 height 15
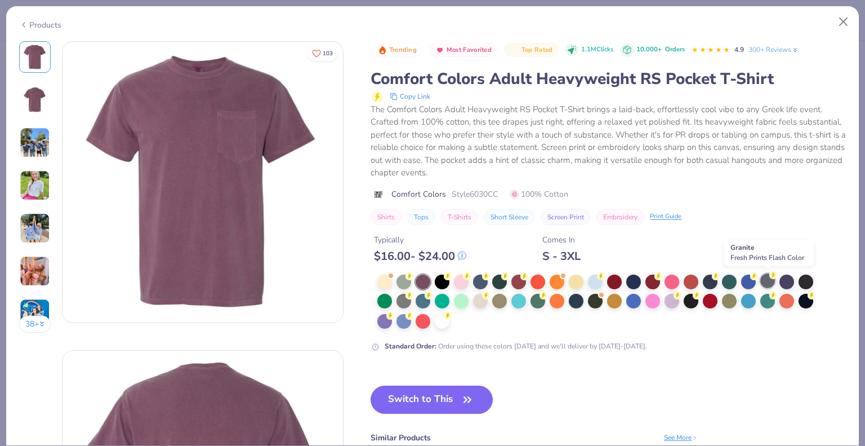
click at [770, 282] on div at bounding box center [767, 280] width 15 height 15
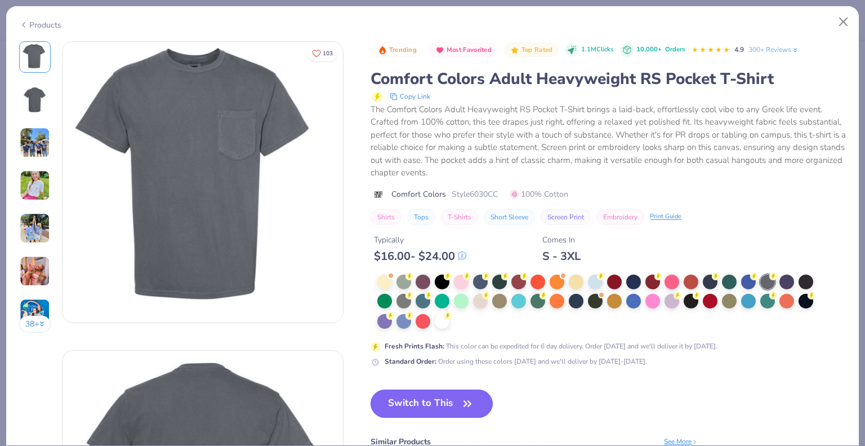
click at [426, 406] on button "Switch to This" at bounding box center [432, 403] width 122 height 28
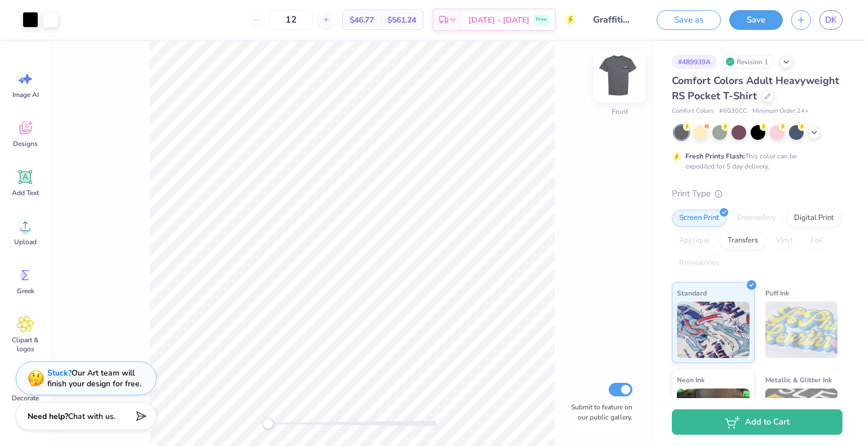
click at [617, 81] on img at bounding box center [619, 76] width 45 height 45
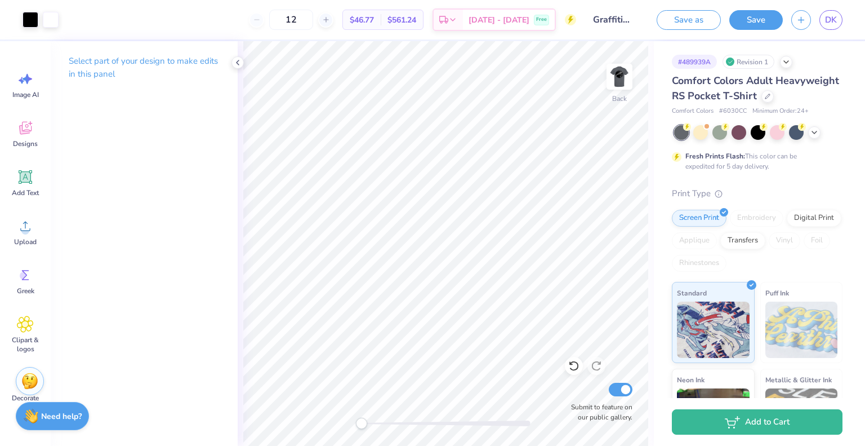
click at [795, 116] on span "Minimum Order: 24 +" at bounding box center [780, 111] width 56 height 10
click at [747, 133] on div "Comfort Colors Adult Heavyweight RS Pocket T-Shirt Comfort Colors # 6030CC Mini…" at bounding box center [757, 304] width 171 height 463
click at [617, 84] on img at bounding box center [619, 76] width 45 height 45
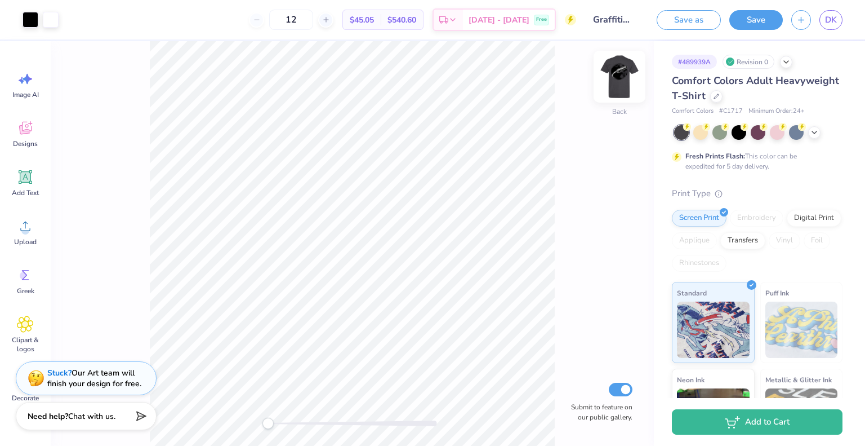
click at [624, 90] on img at bounding box center [619, 76] width 45 height 45
click at [617, 83] on img at bounding box center [619, 76] width 45 height 45
click at [619, 72] on img at bounding box center [619, 76] width 45 height 45
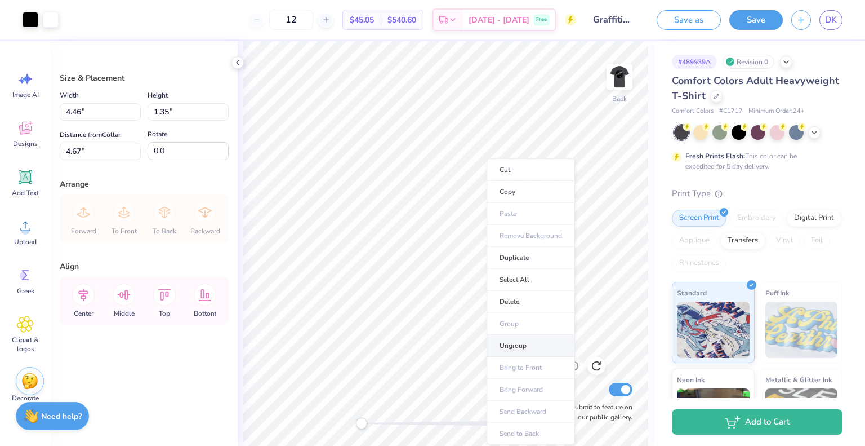
click at [522, 348] on li "Ungroup" at bounding box center [531, 346] width 88 height 22
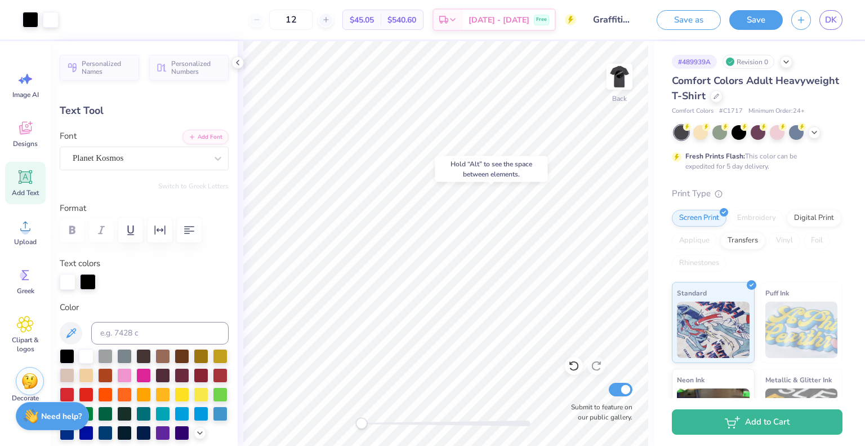
type input "0.0"
click at [611, 84] on img at bounding box center [619, 76] width 45 height 45
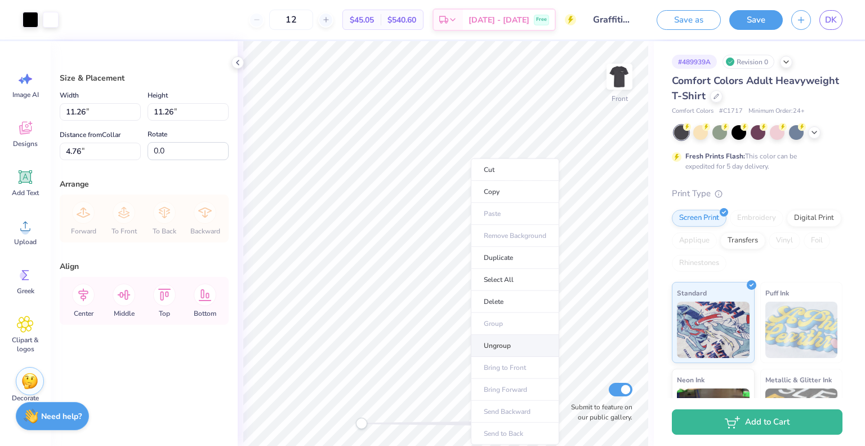
click at [510, 346] on li "Ungroup" at bounding box center [515, 346] width 88 height 22
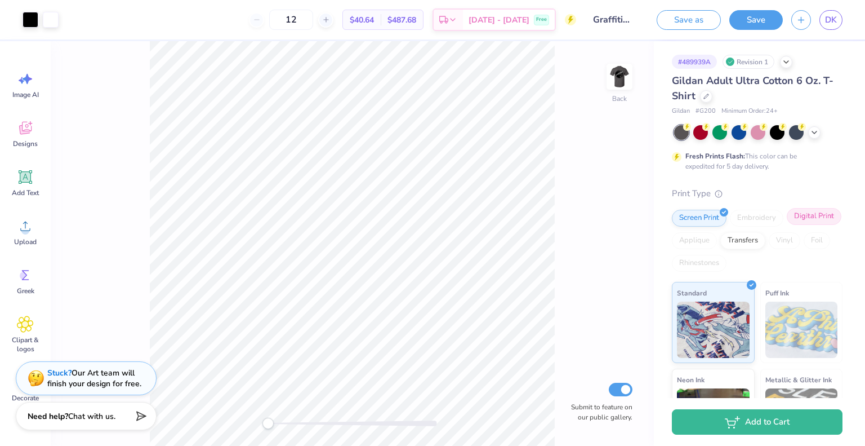
click at [787, 225] on div "Digital Print" at bounding box center [814, 216] width 55 height 17
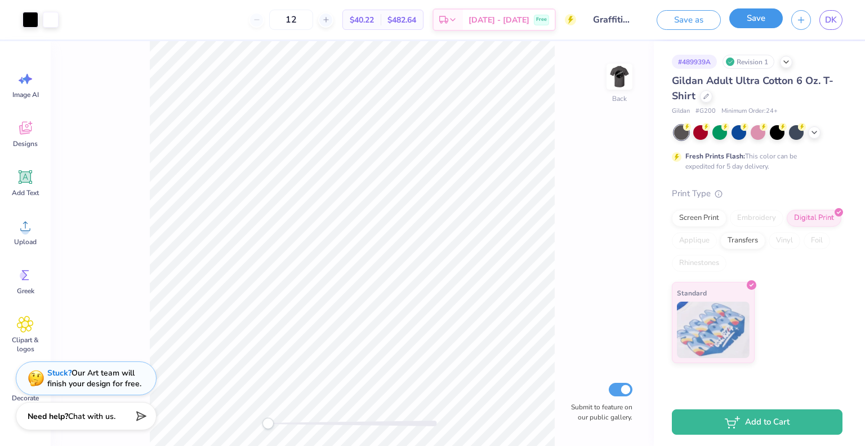
click at [759, 25] on button "Save" at bounding box center [756, 18] width 54 height 20
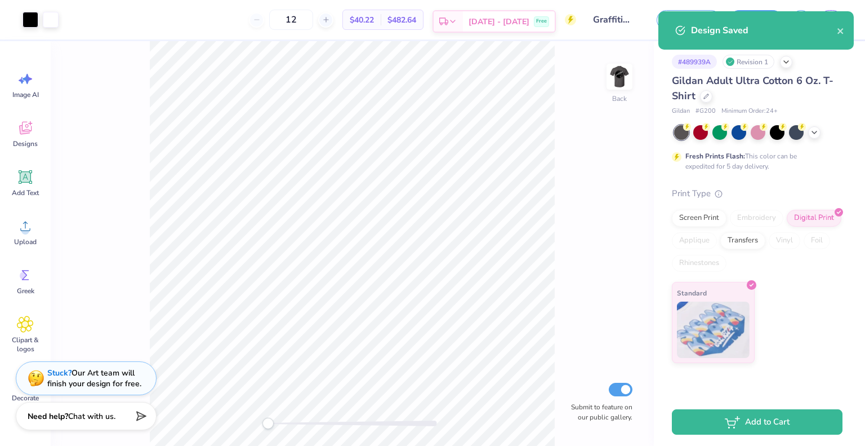
click at [498, 30] on div "Oct 10 - 13 Free" at bounding box center [509, 21] width 92 height 20
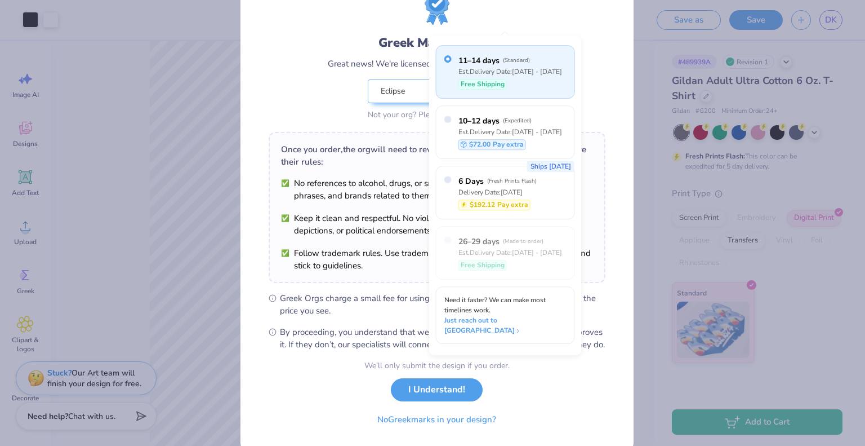
scroll to position [81, 0]
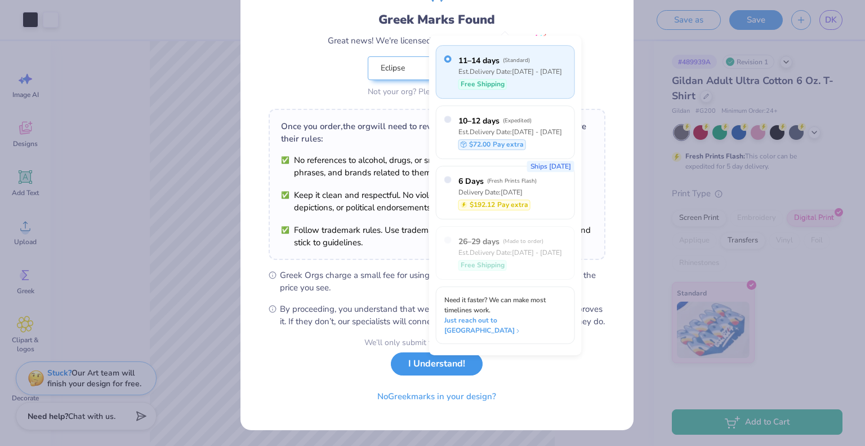
click at [406, 364] on button "I Understand!" at bounding box center [437, 363] width 92 height 23
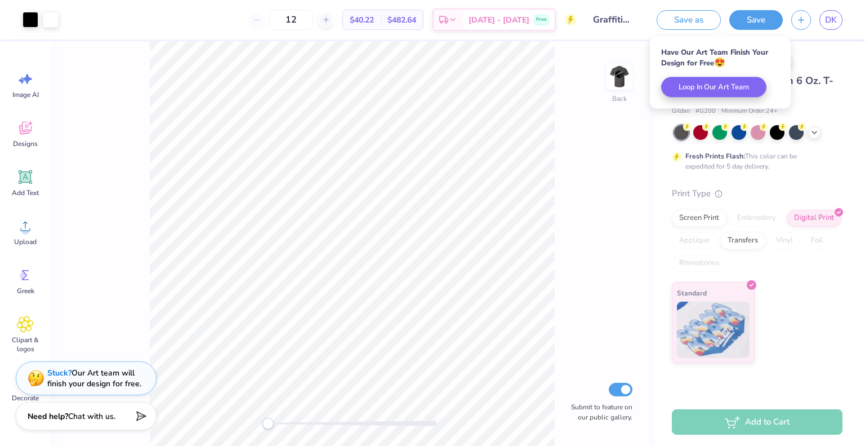
scroll to position [0, 0]
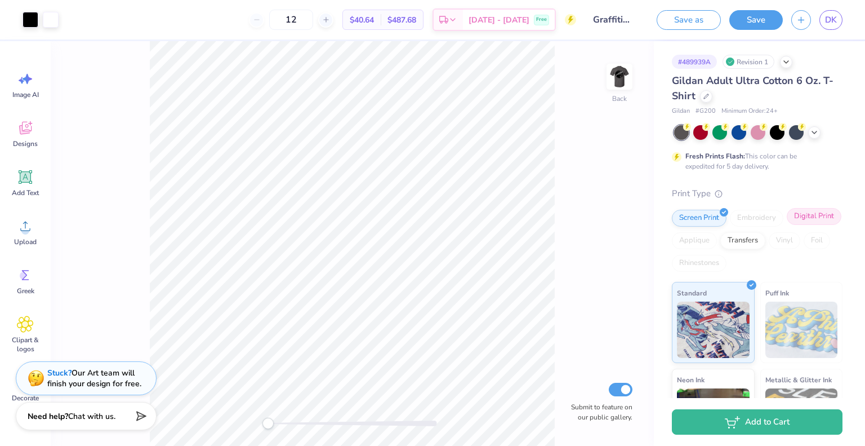
click at [787, 225] on div "Digital Print" at bounding box center [814, 216] width 55 height 17
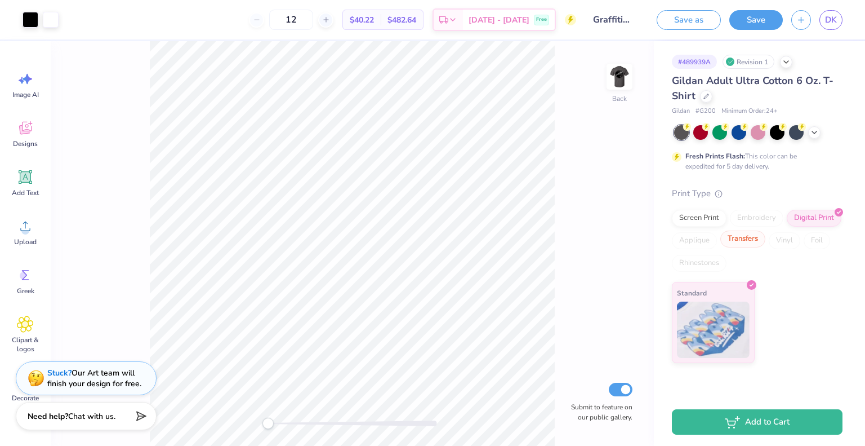
click at [736, 240] on div "Transfers" at bounding box center [742, 238] width 45 height 17
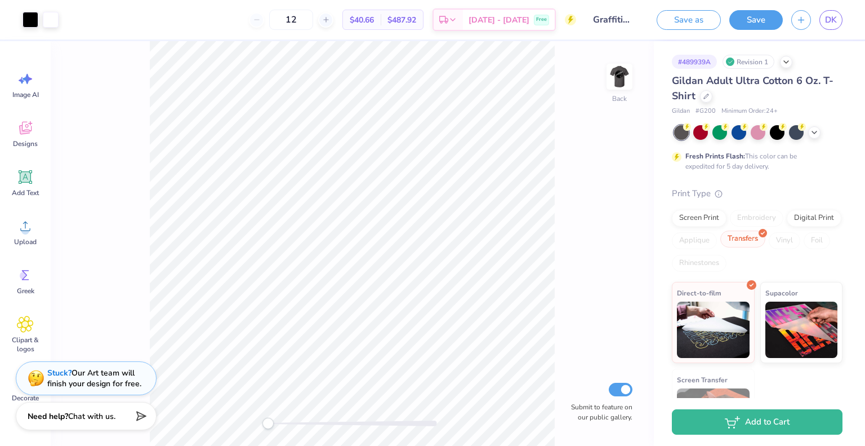
scroll to position [51, 0]
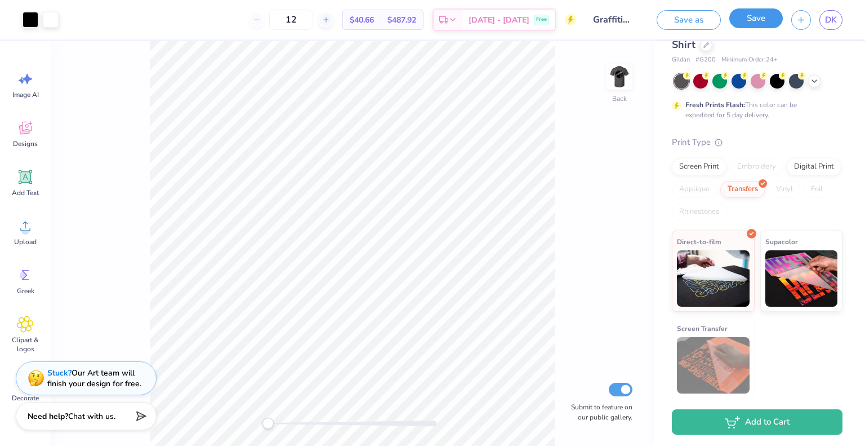
click at [748, 18] on button "Save" at bounding box center [756, 18] width 54 height 20
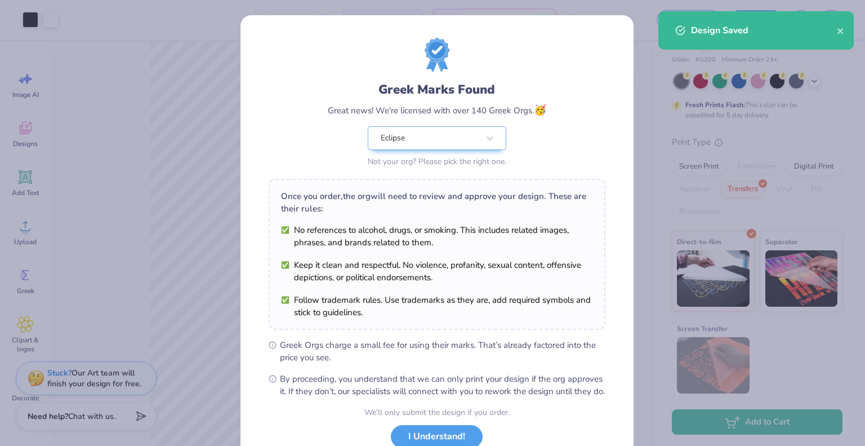
scroll to position [81, 0]
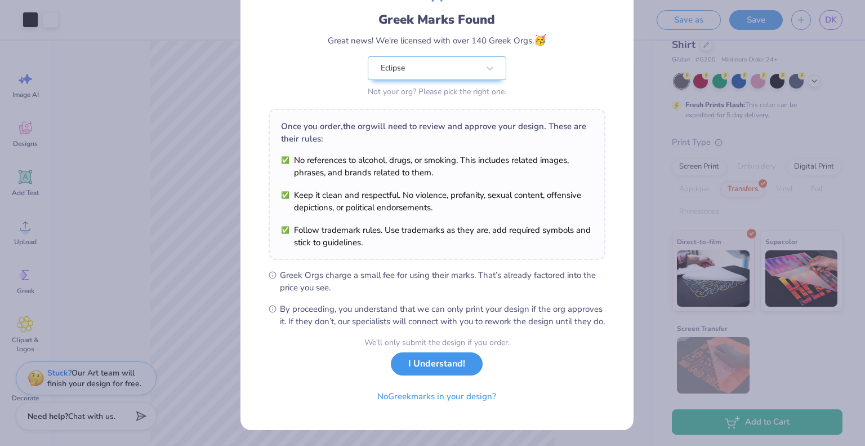
click at [428, 372] on button "I Understand!" at bounding box center [437, 363] width 92 height 23
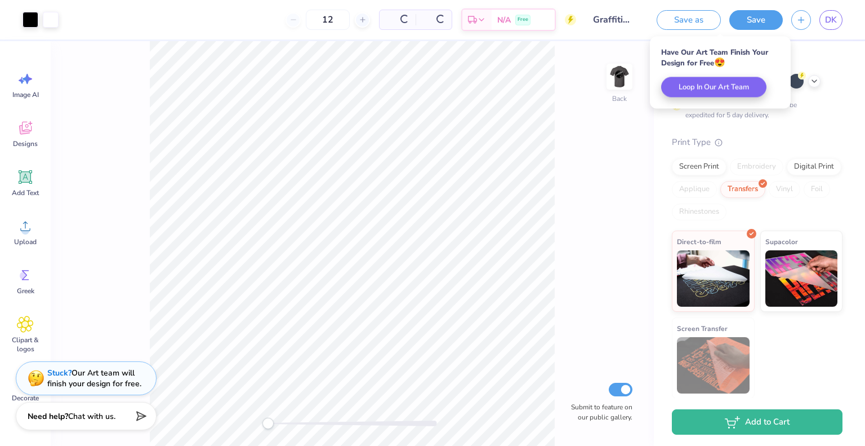
scroll to position [0, 0]
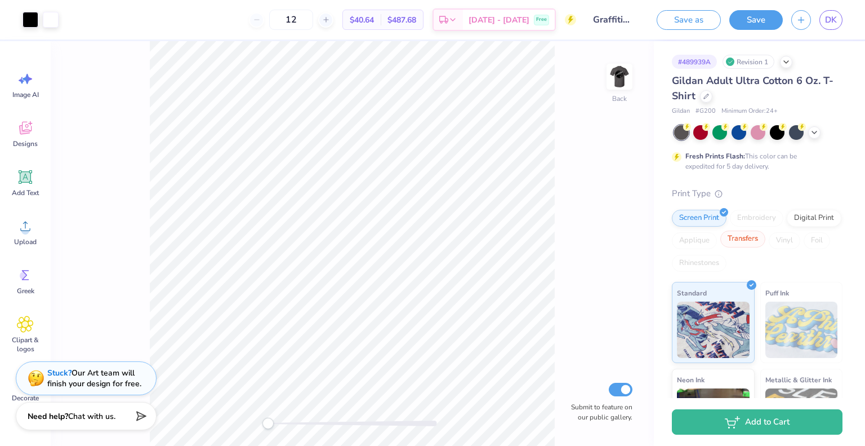
click at [765, 238] on div "Transfers" at bounding box center [742, 238] width 45 height 17
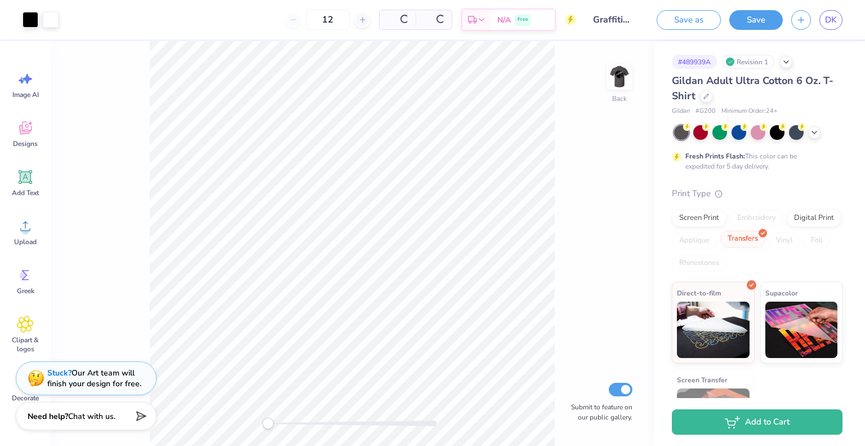
click at [707, 302] on img at bounding box center [713, 329] width 73 height 56
click at [699, 317] on img at bounding box center [713, 328] width 73 height 56
click at [765, 245] on div "Transfers" at bounding box center [742, 238] width 45 height 17
click at [704, 222] on div "Screen Print" at bounding box center [699, 216] width 55 height 17
click at [681, 229] on div "Screen Print Embroidery Digital Print Applique Transfers Vinyl Foil Rhinestones" at bounding box center [757, 241] width 171 height 62
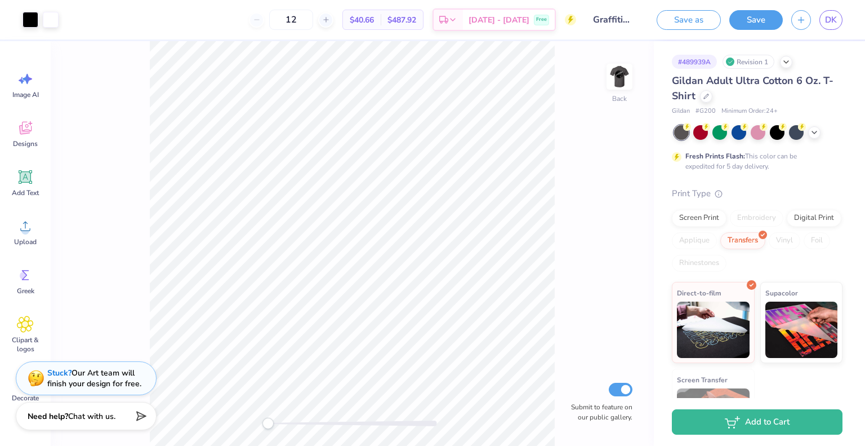
click at [787, 226] on div "Digital Print" at bounding box center [814, 218] width 55 height 17
click at [709, 243] on div "Applique" at bounding box center [694, 240] width 45 height 17
click at [703, 238] on div "Applique" at bounding box center [694, 240] width 45 height 17
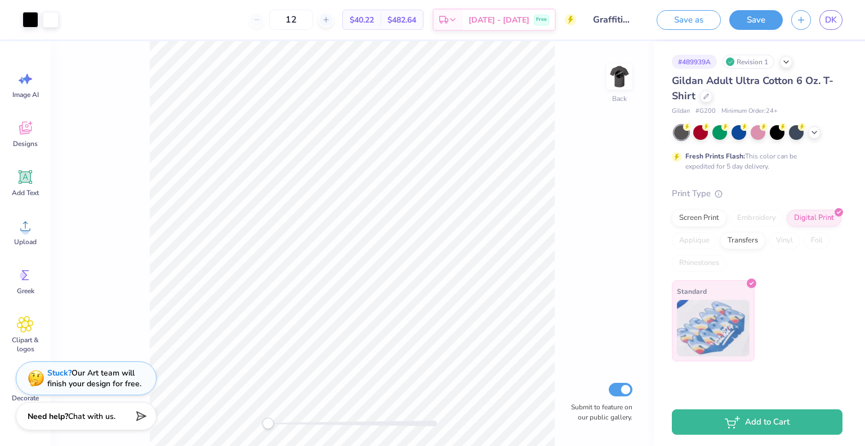
click at [718, 319] on img at bounding box center [713, 328] width 73 height 56
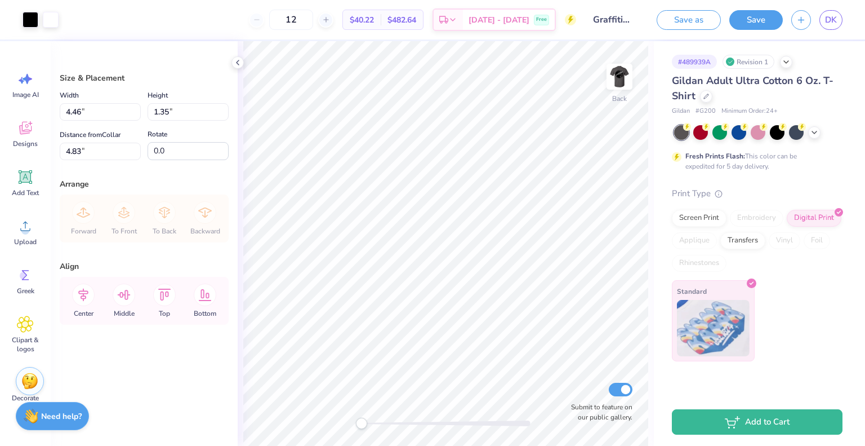
click at [716, 299] on div "Standard" at bounding box center [713, 320] width 83 height 81
click at [716, 313] on img at bounding box center [713, 328] width 73 height 56
click at [627, 78] on img at bounding box center [619, 76] width 45 height 45
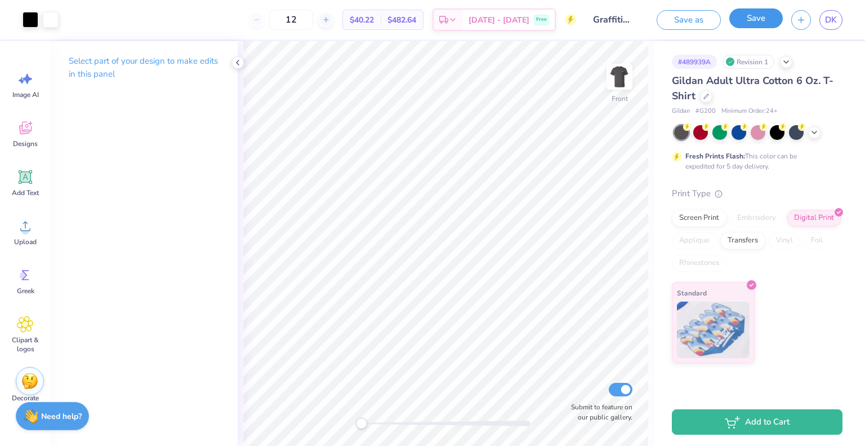
click at [749, 19] on button "Save" at bounding box center [756, 18] width 54 height 20
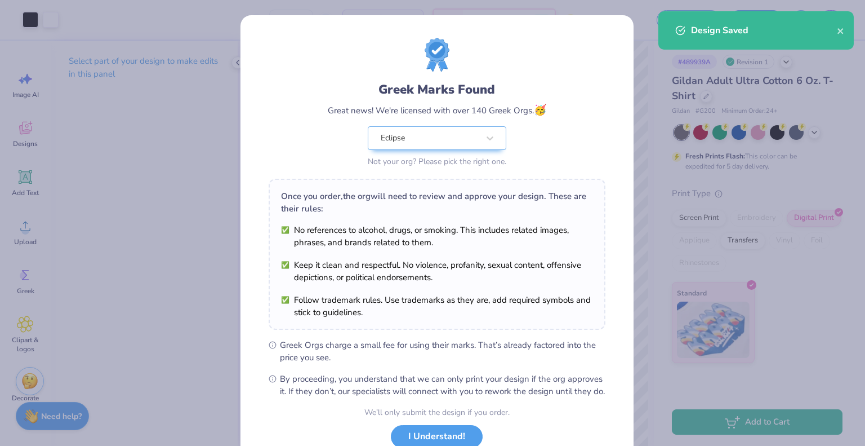
scroll to position [81, 0]
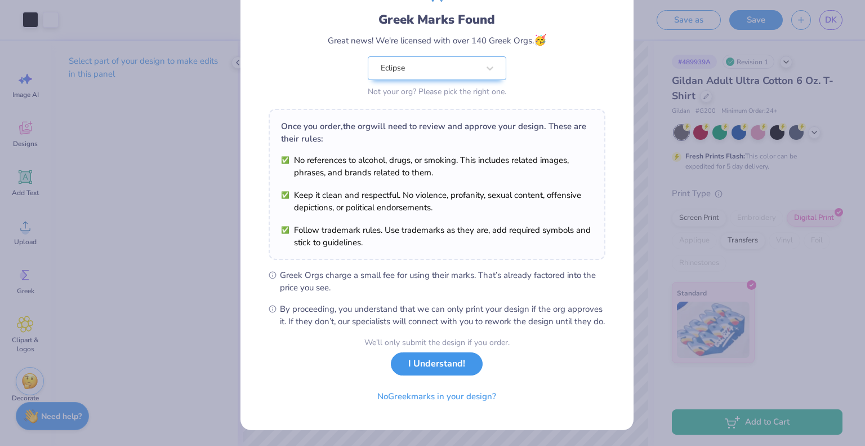
click at [430, 373] on button "I Understand!" at bounding box center [437, 363] width 92 height 23
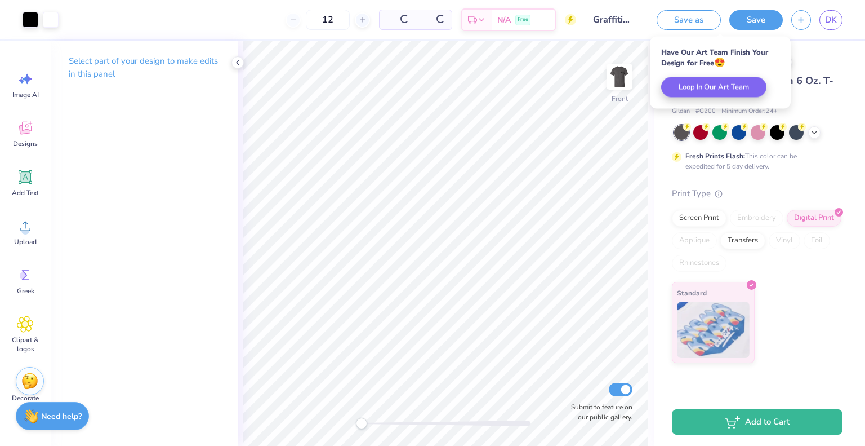
scroll to position [0, 0]
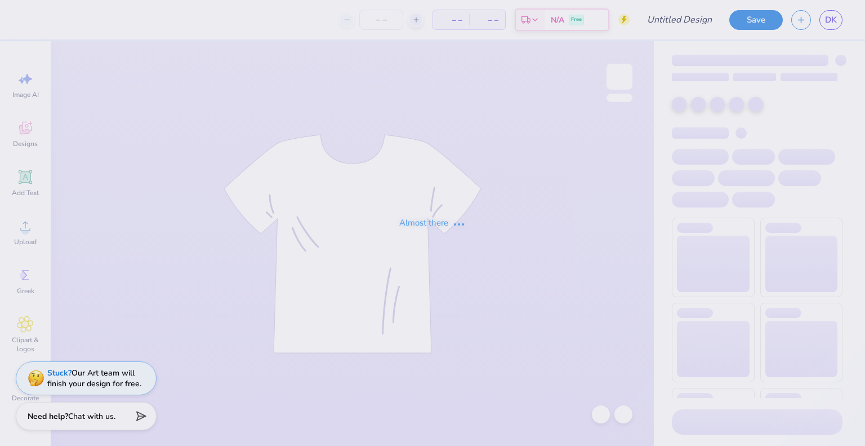
type input "Graffiti Eclipse Merch Idea"
type input "12"
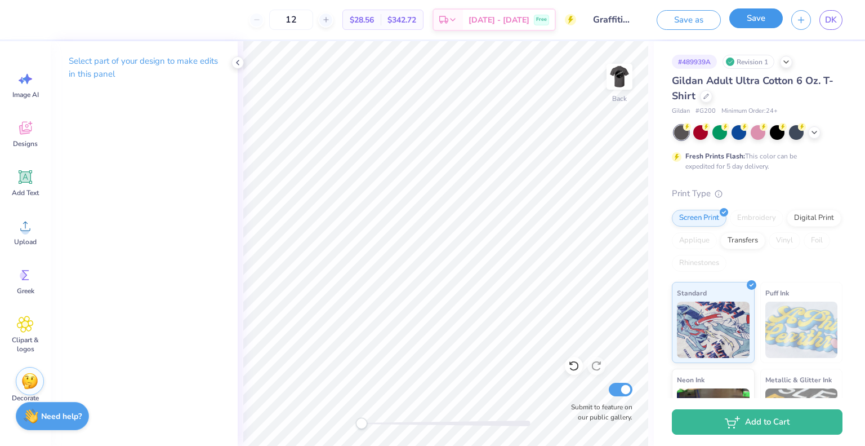
click at [741, 16] on button "Save" at bounding box center [756, 18] width 54 height 20
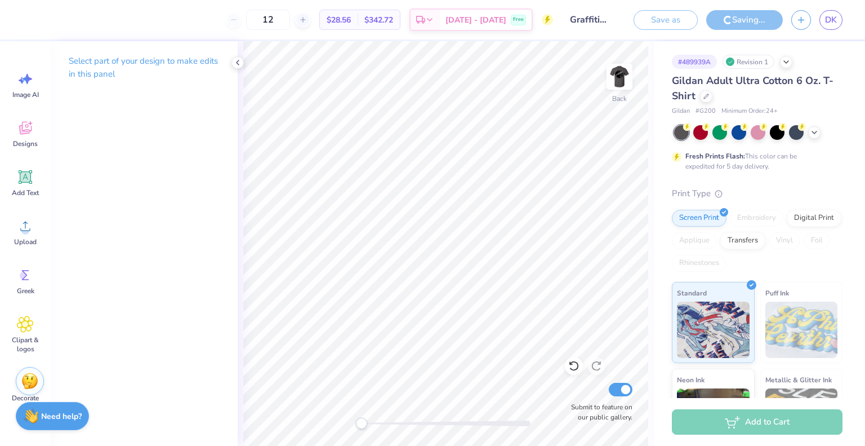
click at [738, 108] on span "Minimum Order: 24 +" at bounding box center [750, 111] width 56 height 10
click at [770, 108] on span "Minimum Order: 24 +" at bounding box center [750, 111] width 56 height 10
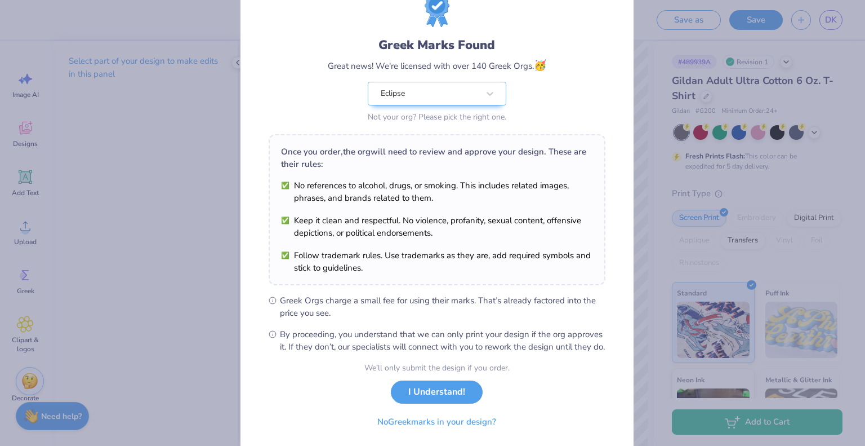
scroll to position [81, 0]
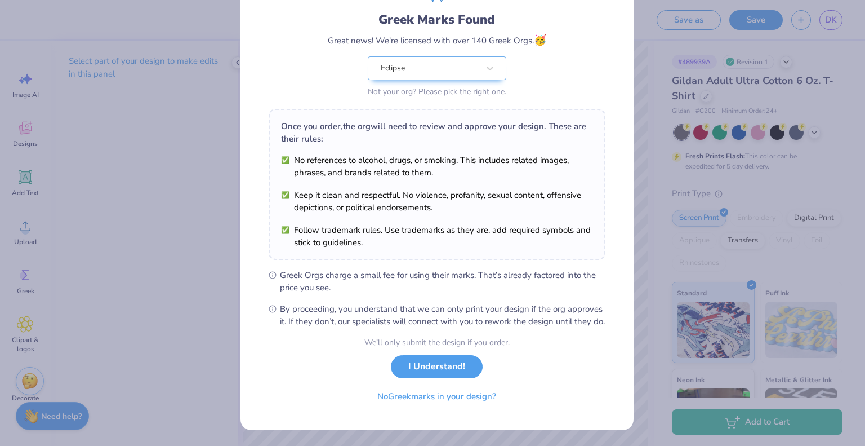
drag, startPoint x: 770, startPoint y: 108, endPoint x: 406, endPoint y: 371, distance: 449.3
click at [406, 371] on button "I Understand!" at bounding box center [437, 366] width 92 height 23
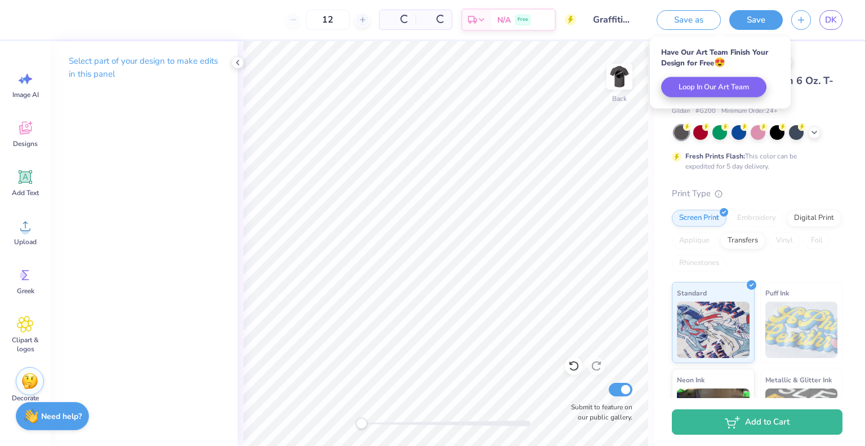
scroll to position [0, 0]
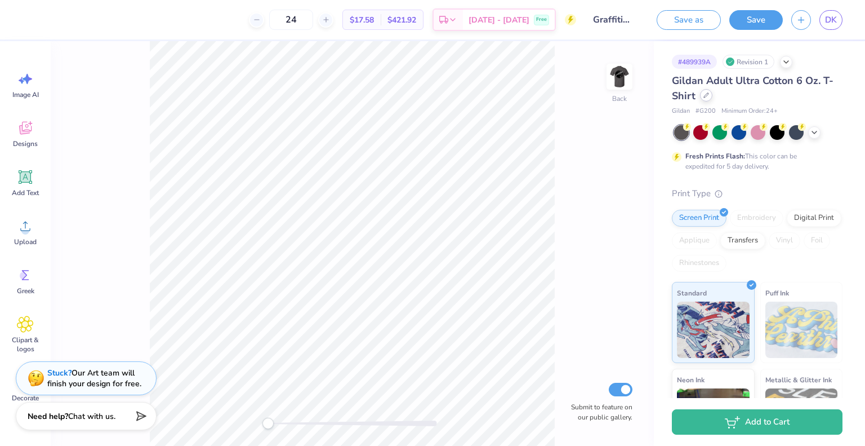
click at [708, 93] on icon at bounding box center [706, 95] width 6 height 6
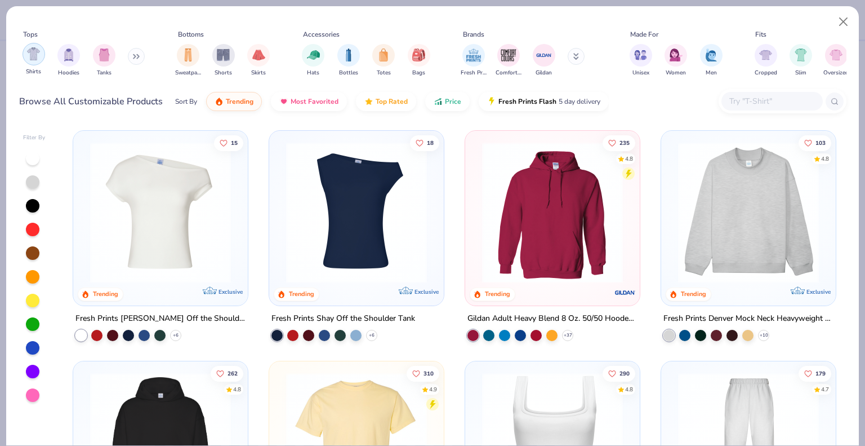
click at [26, 58] on div "filter for Shirts" at bounding box center [34, 54] width 23 height 23
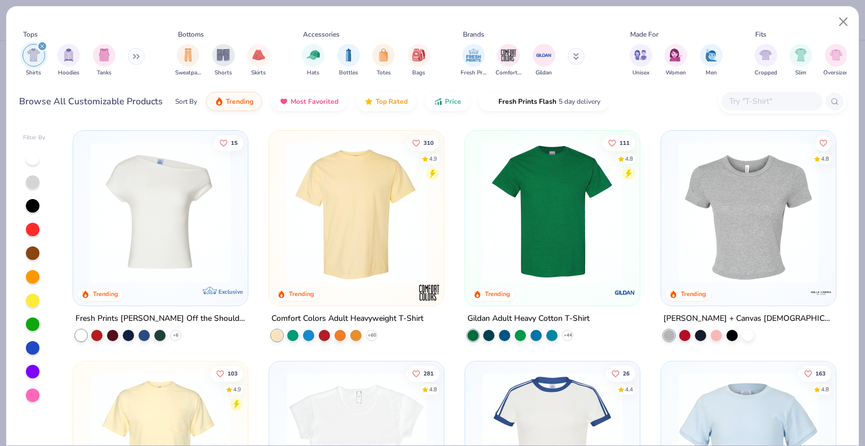
click at [349, 234] on img at bounding box center [356, 212] width 152 height 141
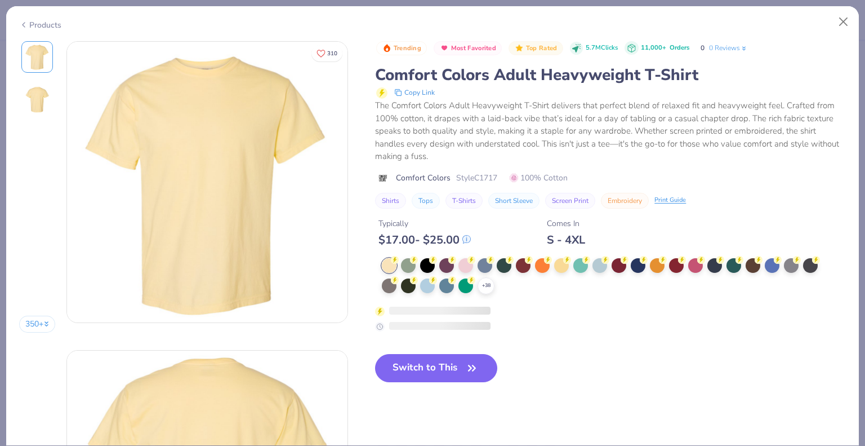
click at [810, 266] on div at bounding box center [810, 265] width 15 height 15
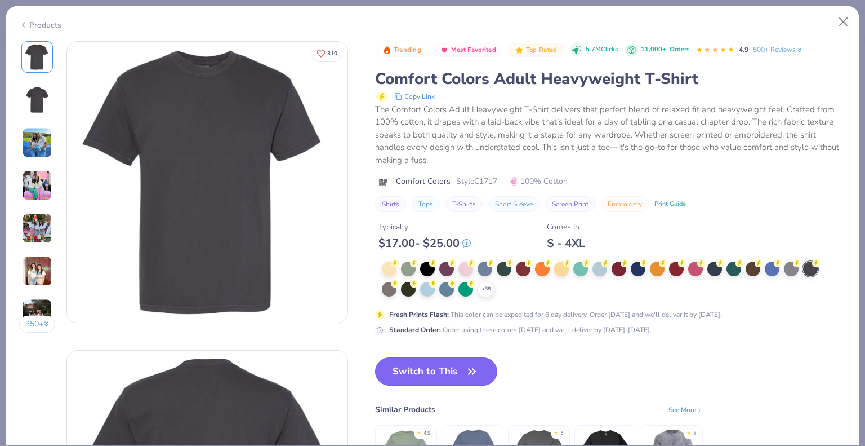
click at [431, 371] on button "Switch to This" at bounding box center [436, 371] width 122 height 28
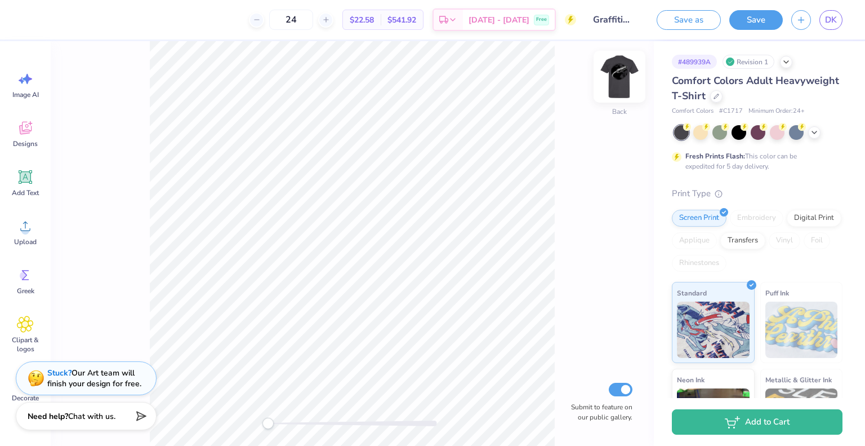
click at [626, 79] on img at bounding box center [619, 76] width 45 height 45
click at [623, 72] on img at bounding box center [619, 76] width 45 height 45
click at [613, 79] on img at bounding box center [619, 76] width 45 height 45
click at [765, 245] on div "Transfers" at bounding box center [742, 238] width 45 height 17
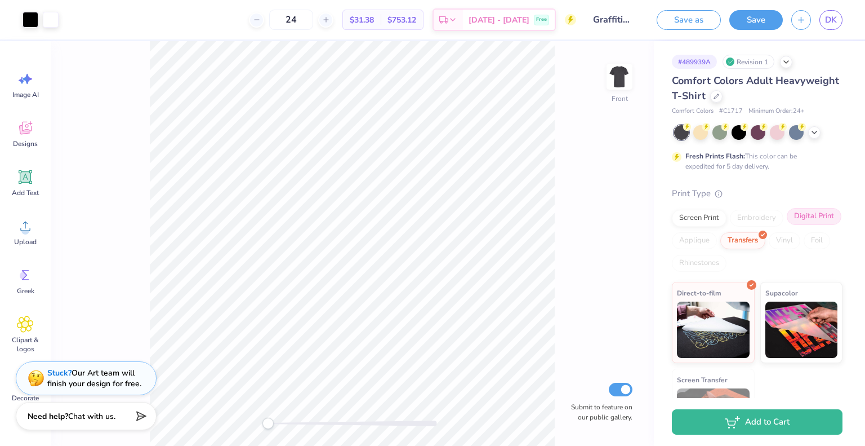
click at [787, 225] on div "Digital Print" at bounding box center [814, 216] width 55 height 17
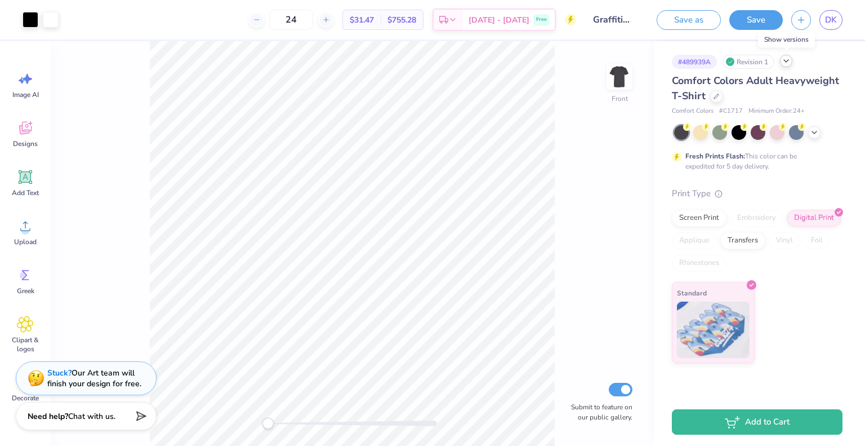
click at [786, 63] on icon at bounding box center [786, 60] width 9 height 9
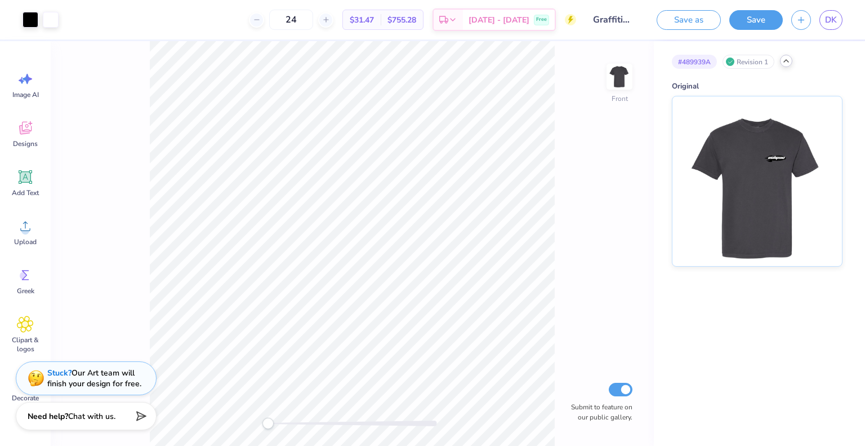
click at [787, 61] on icon at bounding box center [786, 60] width 9 height 9
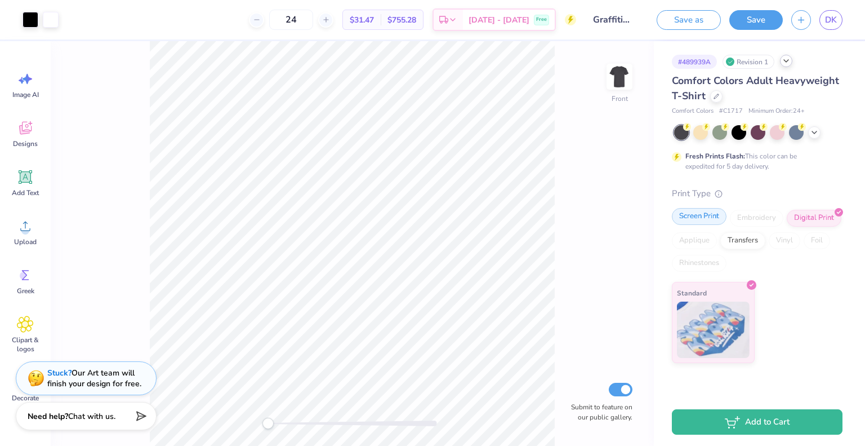
click at [696, 223] on div "Screen Print" at bounding box center [699, 216] width 55 height 17
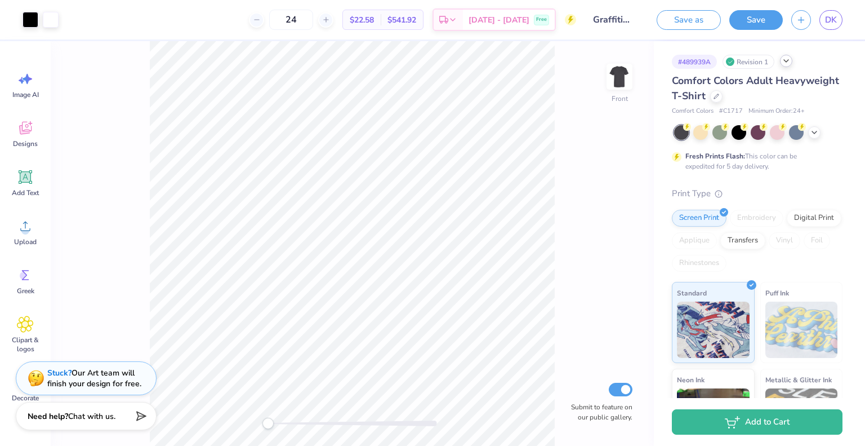
click at [554, 274] on div "Front Submit to feature on our public gallery." at bounding box center [352, 243] width 603 height 404
click at [611, 74] on img at bounding box center [619, 76] width 45 height 45
click at [21, 140] on span "Designs" at bounding box center [25, 143] width 25 height 9
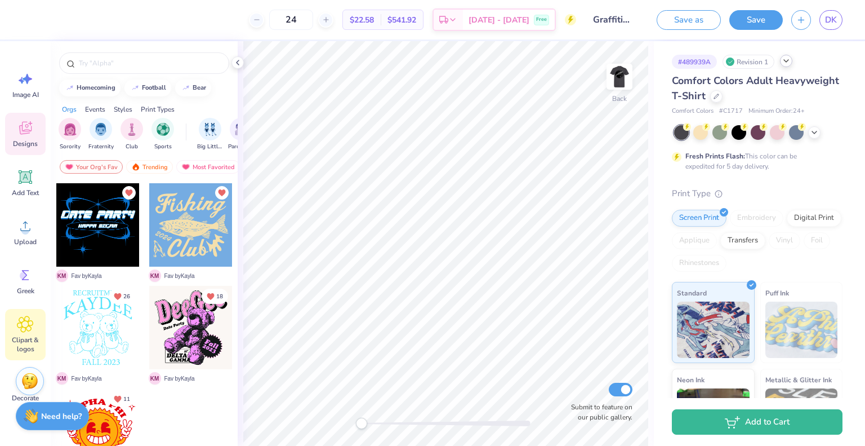
click at [23, 336] on span "Clipart & logos" at bounding box center [25, 344] width 37 height 18
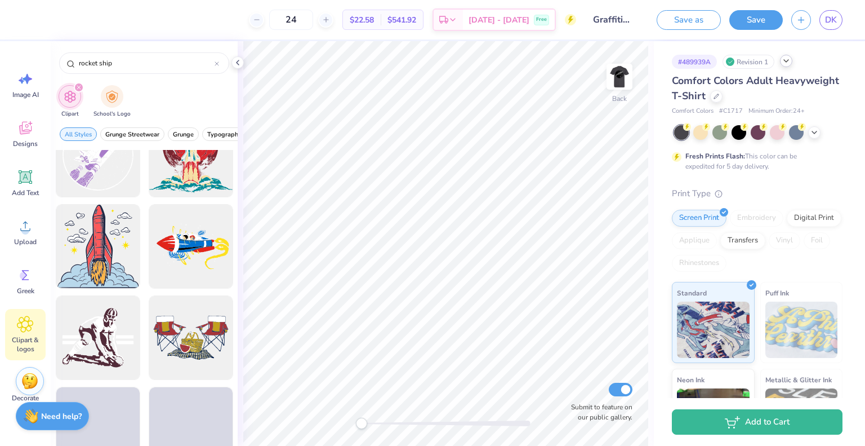
scroll to position [342, 0]
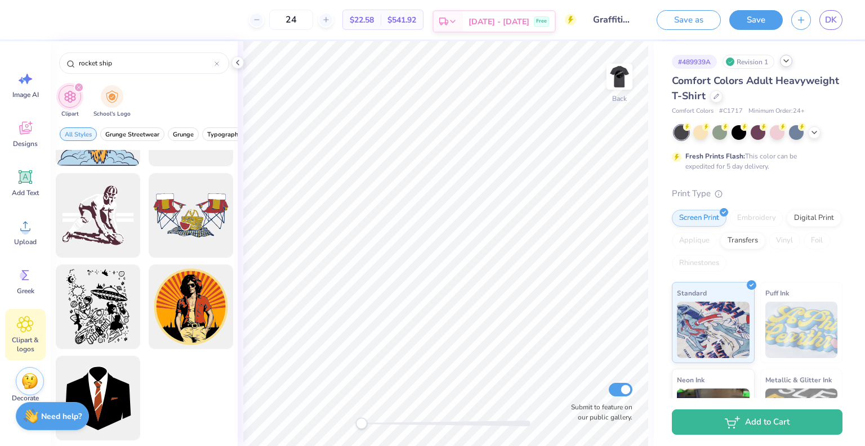
type input "rocket ship"
click at [20, 182] on icon at bounding box center [25, 176] width 17 height 17
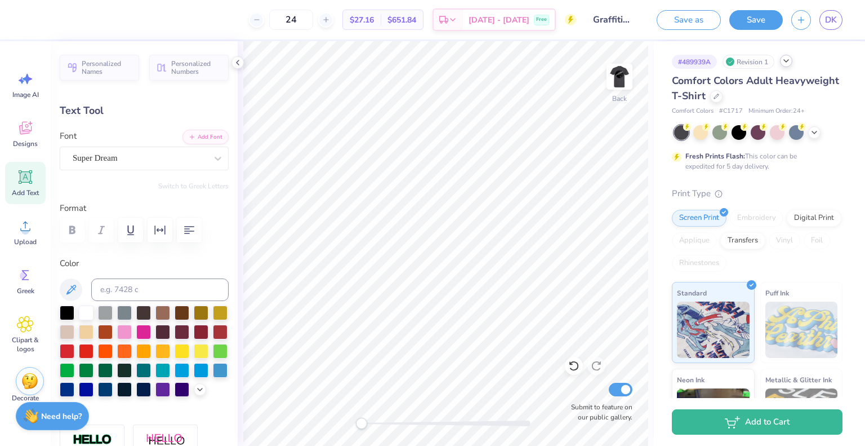
scroll to position [9, 2]
type textarea "Eclipse"
type input "7.53"
type input "2.14"
type input "11.43"
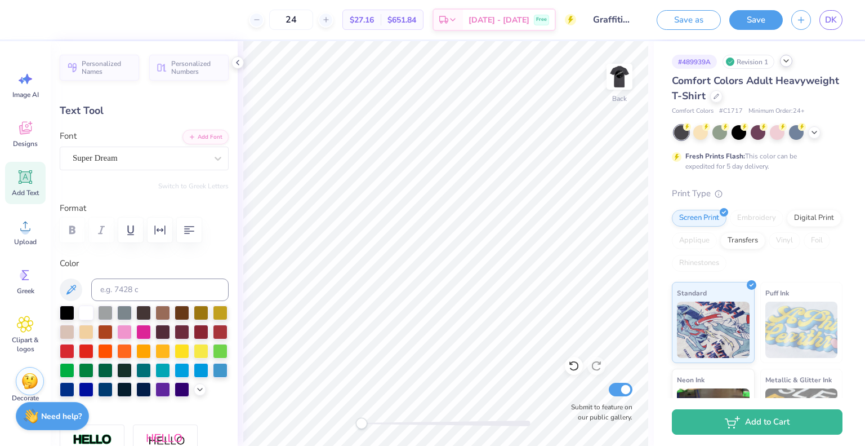
type input "2.61"
type input "0.74"
type input "12.83"
click at [97, 163] on div "Super Dream" at bounding box center [140, 157] width 136 height 17
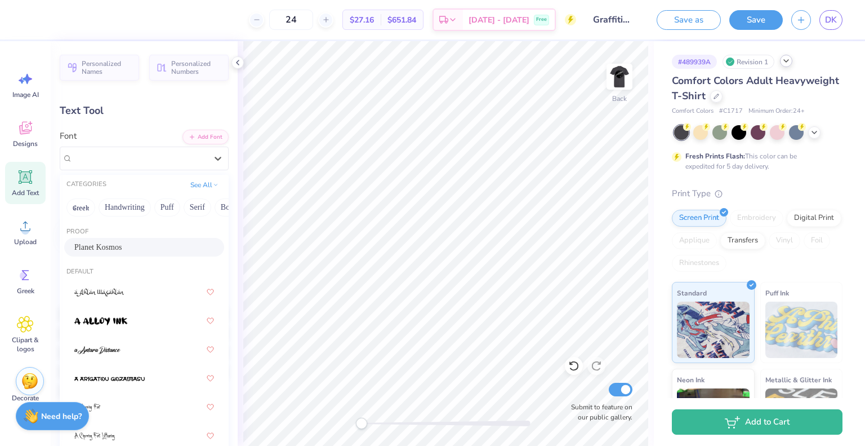
click at [107, 247] on span "Planet Kosmos" at bounding box center [97, 247] width 47 height 12
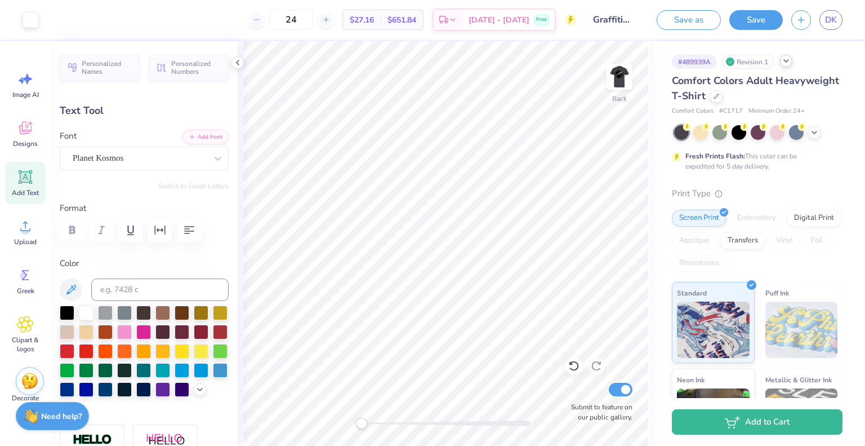
type input "4.07"
type input "0.98"
type input "5.23"
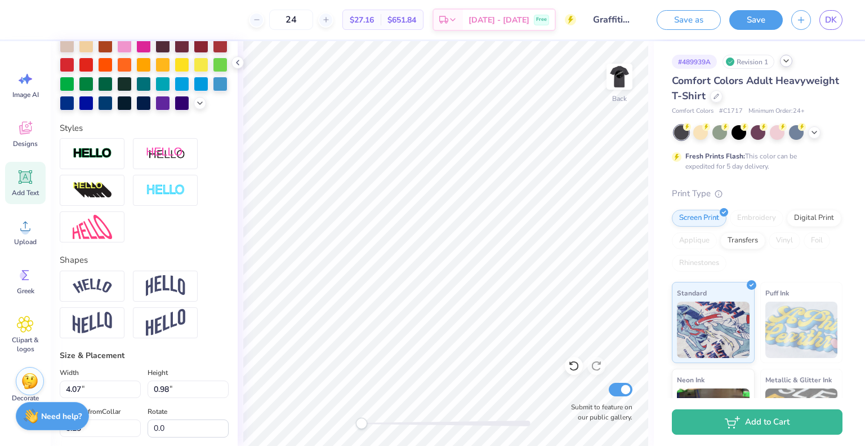
scroll to position [286, 0]
click at [79, 160] on img at bounding box center [92, 153] width 39 height 13
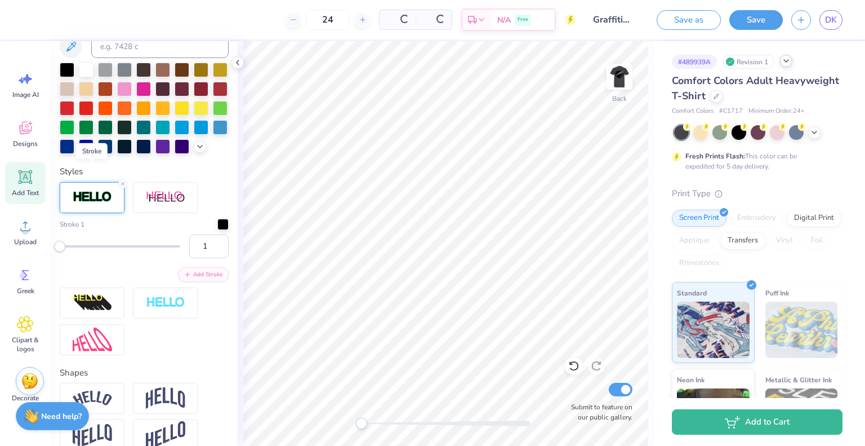
scroll to position [330, 0]
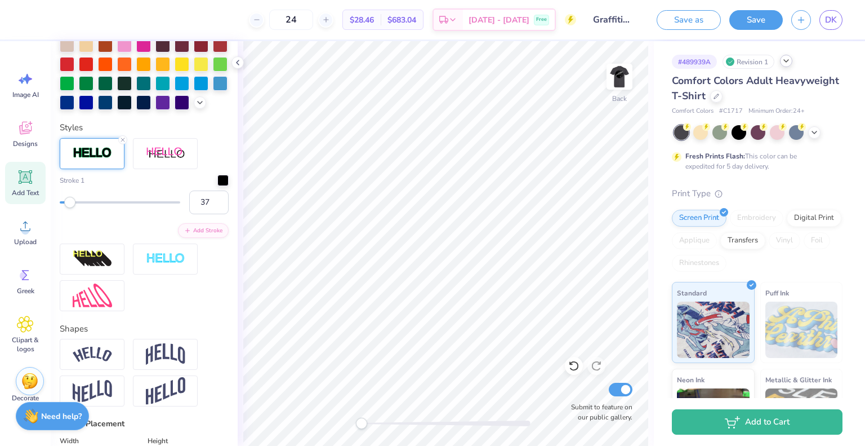
type input "38"
drag, startPoint x: 63, startPoint y: 221, endPoint x: 101, endPoint y: 220, distance: 38.3
click at [101, 208] on div "Accessibility label" at bounding box center [101, 202] width 11 height 11
type input "28"
drag, startPoint x: 101, startPoint y: 220, endPoint x: 91, endPoint y: 220, distance: 10.7
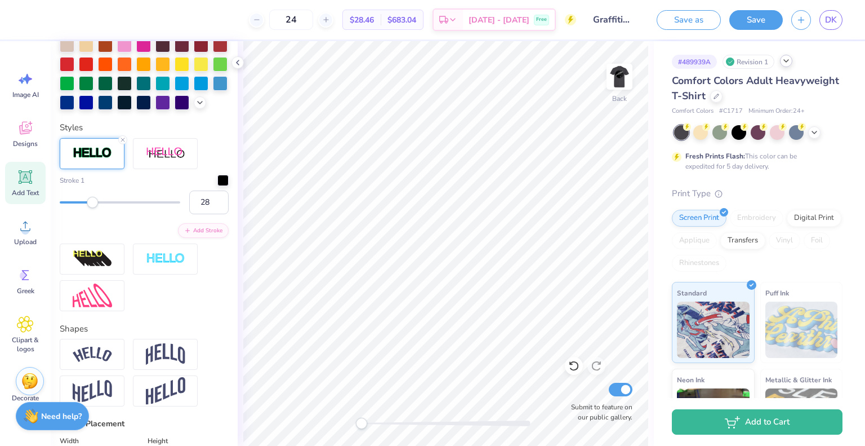
click at [91, 208] on div "Accessibility label" at bounding box center [92, 202] width 11 height 11
type input "20"
drag, startPoint x: 91, startPoint y: 220, endPoint x: 81, endPoint y: 222, distance: 9.8
click at [81, 208] on div "Accessibility label" at bounding box center [85, 202] width 11 height 11
type input "14"
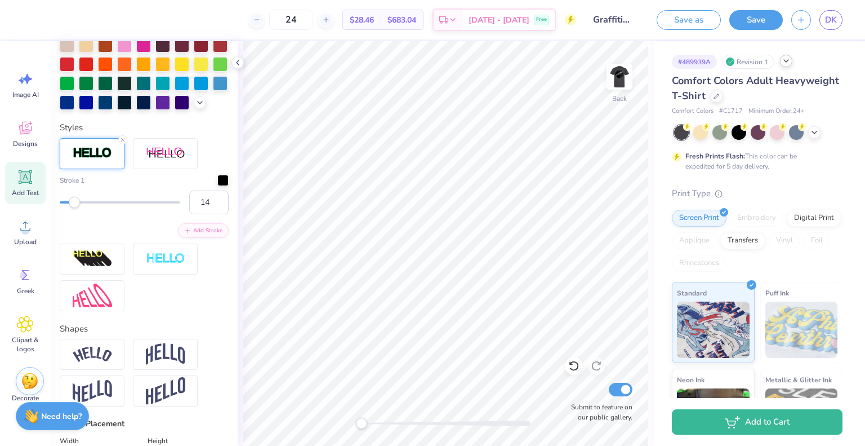
drag, startPoint x: 81, startPoint y: 222, endPoint x: 74, endPoint y: 222, distance: 6.8
click at [74, 208] on div "Accessibility label" at bounding box center [74, 202] width 11 height 11
type input "8"
drag, startPoint x: 74, startPoint y: 222, endPoint x: 68, endPoint y: 223, distance: 6.8
click at [68, 208] on div "Accessibility label" at bounding box center [67, 202] width 11 height 11
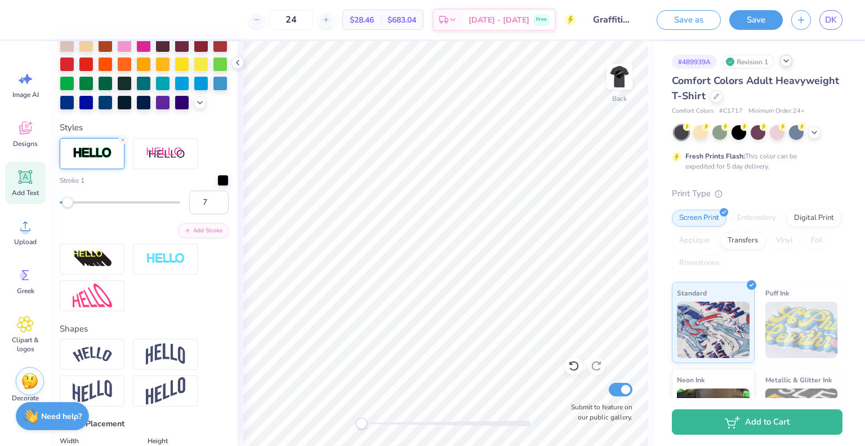
type input "6"
click at [65, 208] on div "Accessibility label" at bounding box center [65, 202] width 11 height 11
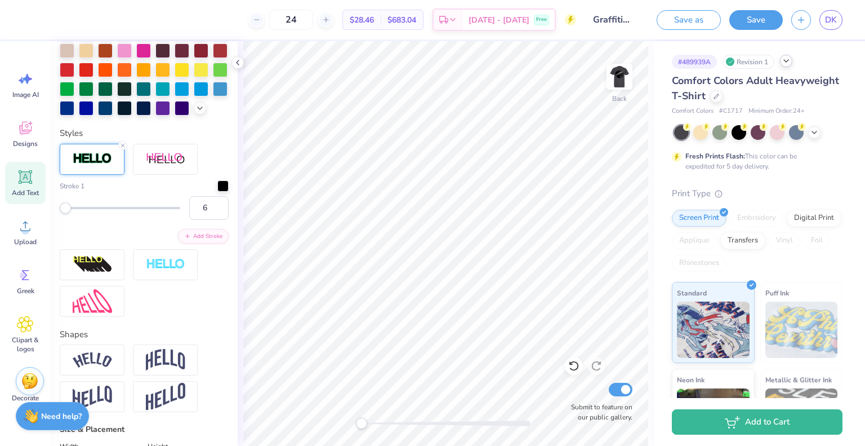
scroll to position [323, 0]
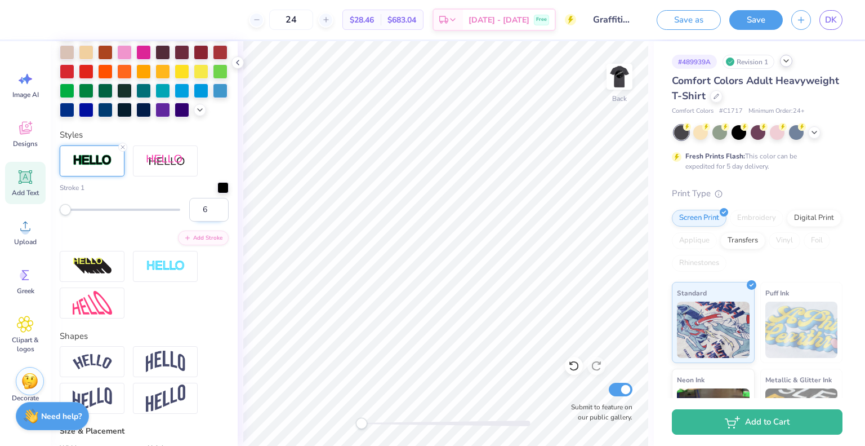
click at [202, 221] on input "6" at bounding box center [208, 210] width 39 height 24
click at [211, 221] on input "5" at bounding box center [208, 210] width 39 height 24
click at [211, 221] on input "4" at bounding box center [208, 210] width 39 height 24
click at [211, 221] on input "3" at bounding box center [208, 210] width 39 height 24
click at [211, 221] on input "2" at bounding box center [208, 210] width 39 height 24
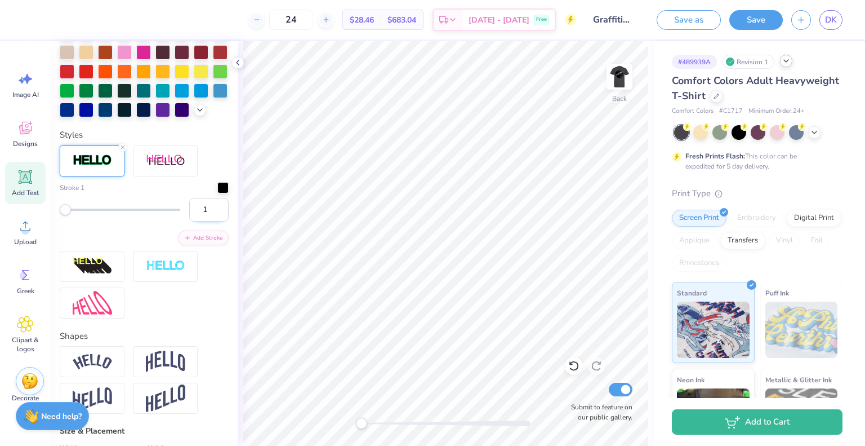
type input "1"
click at [211, 221] on input "1" at bounding box center [208, 210] width 39 height 24
click at [192, 221] on input "1" at bounding box center [208, 210] width 39 height 24
click at [140, 245] on div "Stroke 1 1 Add Stroke" at bounding box center [144, 213] width 169 height 63
type input "2"
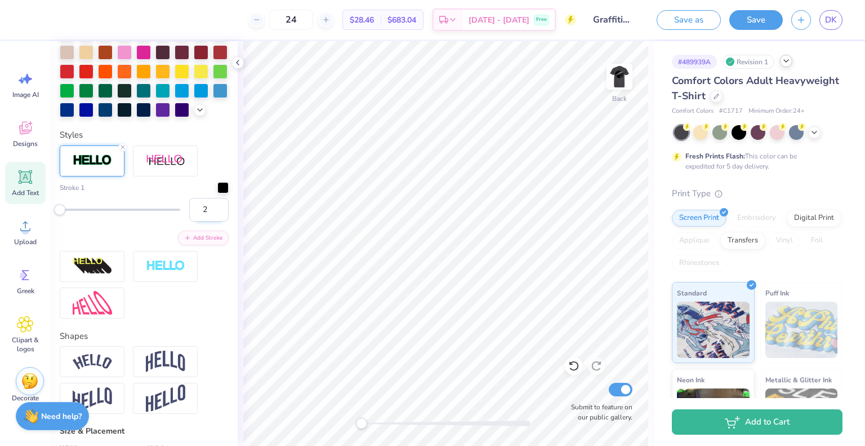
click at [210, 221] on input "2" at bounding box center [208, 210] width 39 height 24
click at [134, 244] on div "Stroke 1 2 Add Stroke" at bounding box center [144, 213] width 169 height 63
type input "3"
click at [211, 221] on input "3" at bounding box center [208, 210] width 39 height 24
click at [150, 245] on div "Stroke 1 3 Add Stroke" at bounding box center [144, 213] width 169 height 63
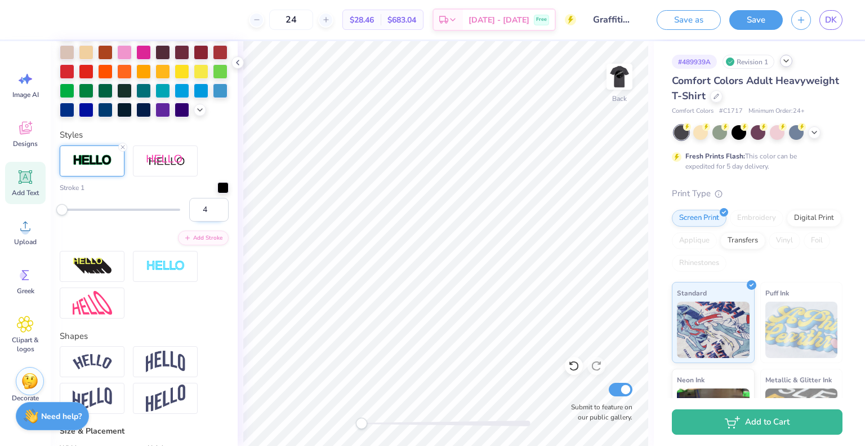
type input "4"
click at [210, 221] on input "4" at bounding box center [208, 210] width 39 height 24
click at [144, 245] on div "Stroke 1 4 Add Stroke" at bounding box center [144, 213] width 169 height 63
type input "1"
drag, startPoint x: 65, startPoint y: 226, endPoint x: 52, endPoint y: 227, distance: 13.6
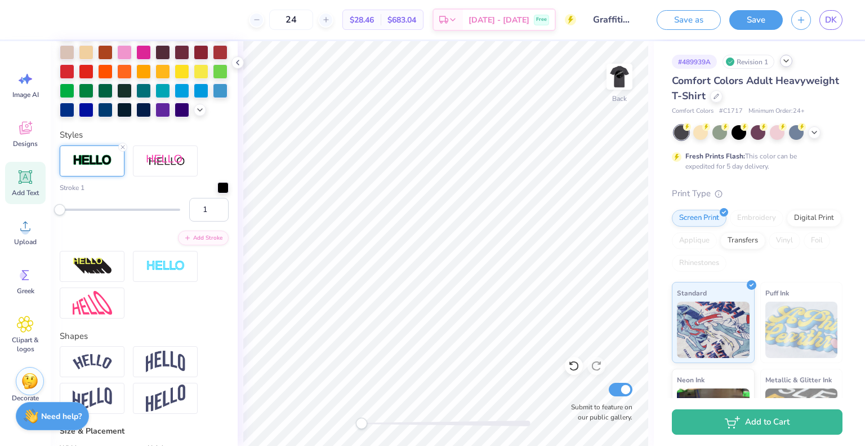
click at [52, 227] on div "Personalized Names Personalized Numbers Text Tool Add Font Font Planet Kosmos S…" at bounding box center [144, 243] width 187 height 404
click at [122, 150] on icon at bounding box center [122, 147] width 7 height 7
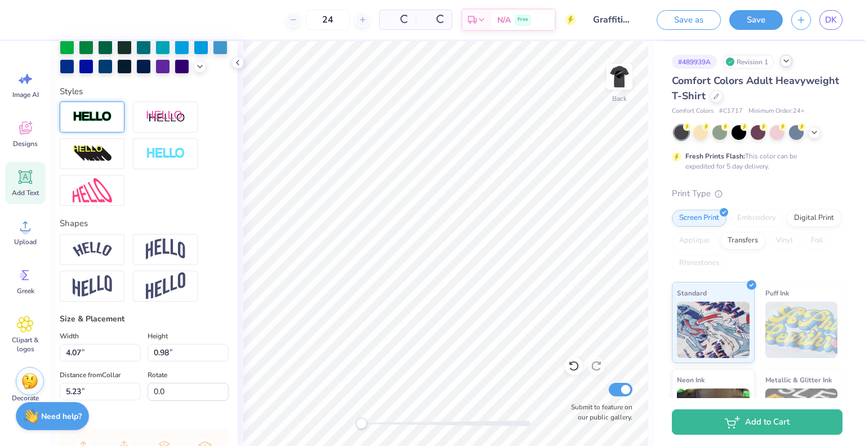
scroll to position [279, 0]
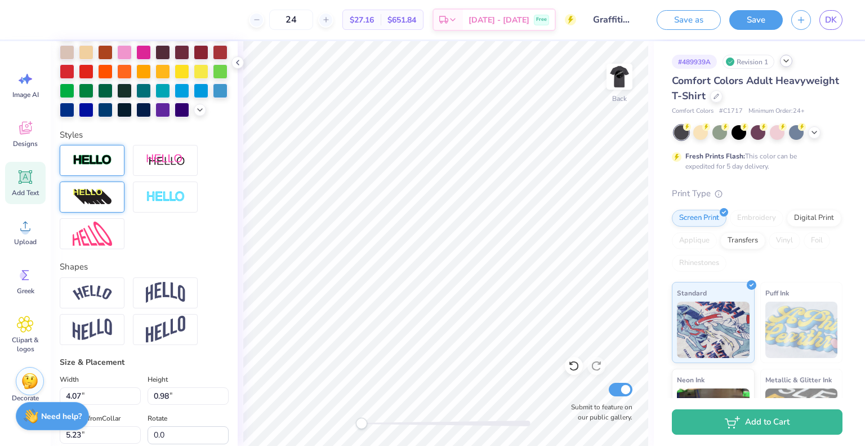
click at [82, 206] on img at bounding box center [92, 197] width 39 height 18
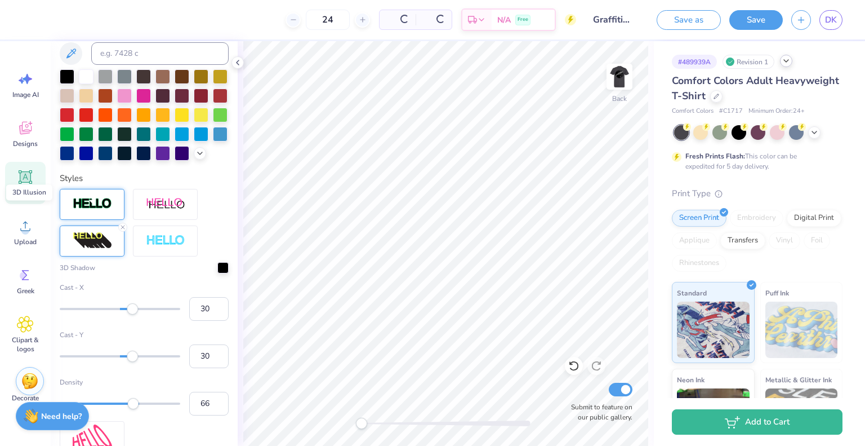
scroll to position [323, 0]
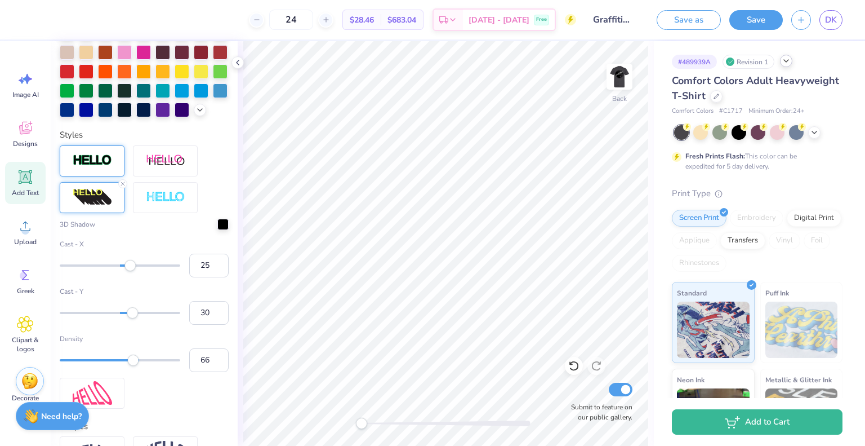
type input "24"
click at [129, 271] on div "Accessibility label" at bounding box center [128, 265] width 11 height 11
type input "15"
click at [124, 271] on div "Accessibility label" at bounding box center [123, 265] width 11 height 11
type input "1"
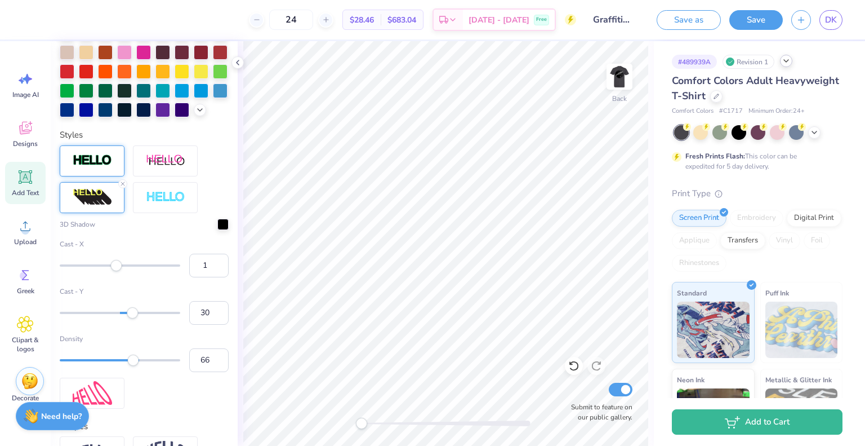
drag, startPoint x: 124, startPoint y: 286, endPoint x: 116, endPoint y: 286, distance: 7.9
click at [116, 271] on div "Accessibility label" at bounding box center [115, 265] width 11 height 11
type input "2"
click at [210, 277] on input "2" at bounding box center [208, 265] width 39 height 24
click at [147, 296] on label "Cast - Y" at bounding box center [144, 291] width 169 height 10
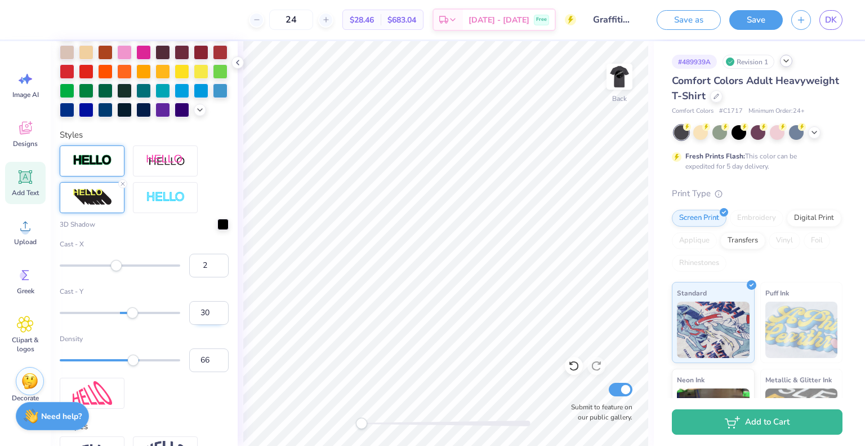
click at [189, 310] on input "30" at bounding box center [208, 313] width 39 height 24
click at [210, 324] on input "29" at bounding box center [208, 313] width 39 height 24
type input "28"
click at [210, 324] on input "28" at bounding box center [208, 313] width 39 height 24
click at [212, 372] on input "67" at bounding box center [208, 360] width 39 height 24
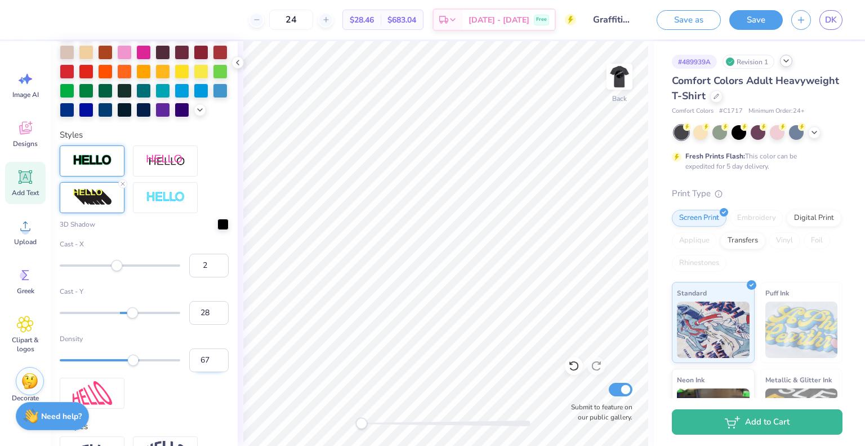
click at [212, 372] on input "68" at bounding box center [208, 360] width 39 height 24
type input "69"
click at [212, 372] on input "69" at bounding box center [208, 360] width 39 height 24
click at [143, 345] on div "3D Shadow Cast - X 2 Cast - Y 28 Density 69" at bounding box center [144, 295] width 169 height 153
type input "85"
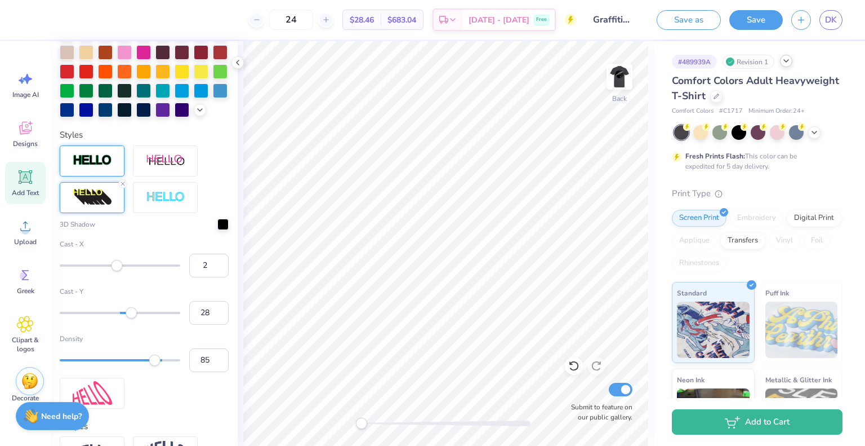
drag, startPoint x: 137, startPoint y: 380, endPoint x: 155, endPoint y: 380, distance: 17.5
click at [155, 366] on div "Accessibility label" at bounding box center [154, 359] width 11 height 11
type input "46"
drag, startPoint x: 155, startPoint y: 380, endPoint x: 110, endPoint y: 381, distance: 45.1
click at [112, 366] on div "Accessibility label" at bounding box center [117, 359] width 11 height 11
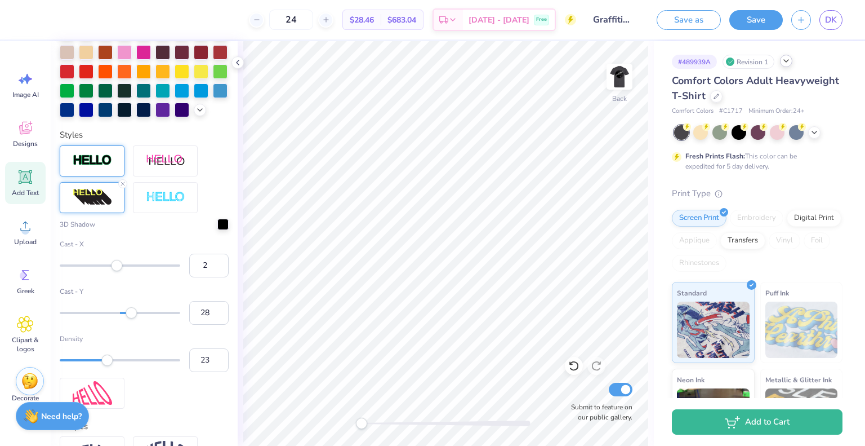
type input "22"
drag, startPoint x: 110, startPoint y: 382, endPoint x: 83, endPoint y: 382, distance: 27.0
click at [83, 366] on div "Accessibility label" at bounding box center [83, 359] width 11 height 11
type input "7"
drag, startPoint x: 83, startPoint y: 382, endPoint x: 67, endPoint y: 382, distance: 16.3
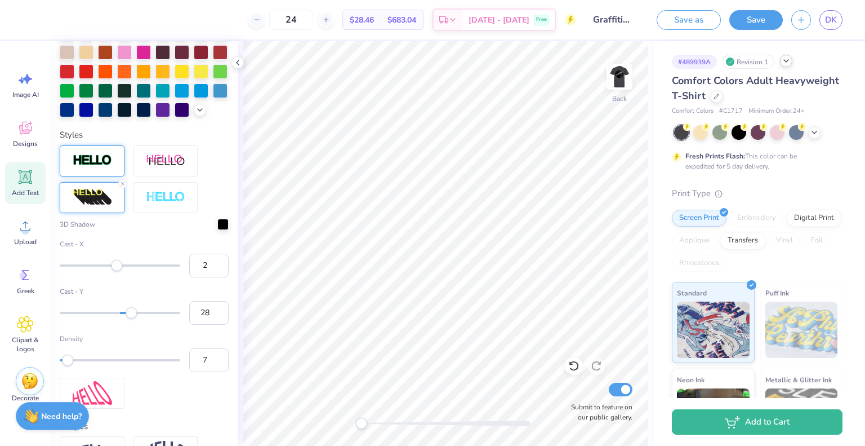
click at [67, 366] on div "Accessibility label" at bounding box center [67, 359] width 11 height 11
type input "38"
drag, startPoint x: 67, startPoint y: 382, endPoint x: 102, endPoint y: 380, distance: 35.0
click at [91, 366] on div "Accessibility label" at bounding box center [85, 359] width 11 height 11
type input "49"
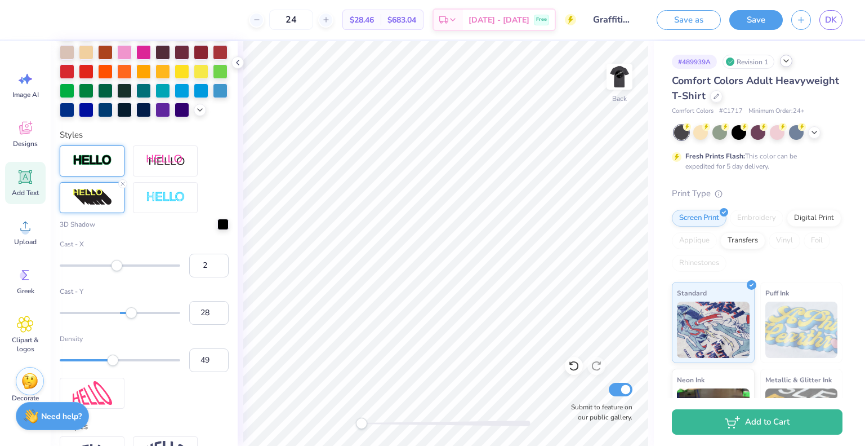
drag, startPoint x: 102, startPoint y: 381, endPoint x: 114, endPoint y: 381, distance: 11.8
click at [114, 366] on div "Accessibility label" at bounding box center [112, 359] width 11 height 11
type input "78"
drag, startPoint x: 114, startPoint y: 381, endPoint x: 147, endPoint y: 382, distance: 33.2
click at [147, 366] on div "Accessibility label" at bounding box center [146, 359] width 11 height 11
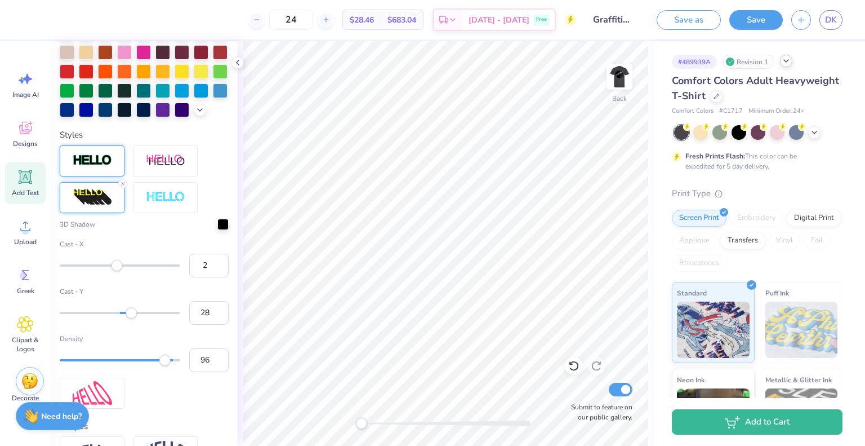
type input "97"
drag, startPoint x: 147, startPoint y: 382, endPoint x: 168, endPoint y: 381, distance: 21.4
click at [168, 366] on div "Accessibility label" at bounding box center [164, 359] width 11 height 11
type input "56"
drag, startPoint x: 164, startPoint y: 376, endPoint x: 122, endPoint y: 380, distance: 43.0
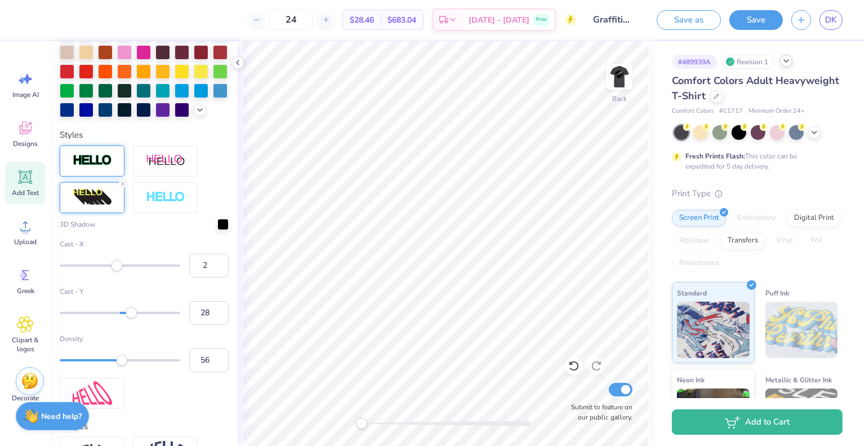
click at [122, 366] on div "Accessibility label" at bounding box center [121, 359] width 11 height 11
type input "52"
click at [118, 366] on div "Accessibility label" at bounding box center [117, 359] width 11 height 11
type input "60"
drag, startPoint x: 118, startPoint y: 380, endPoint x: 126, endPoint y: 379, distance: 8.5
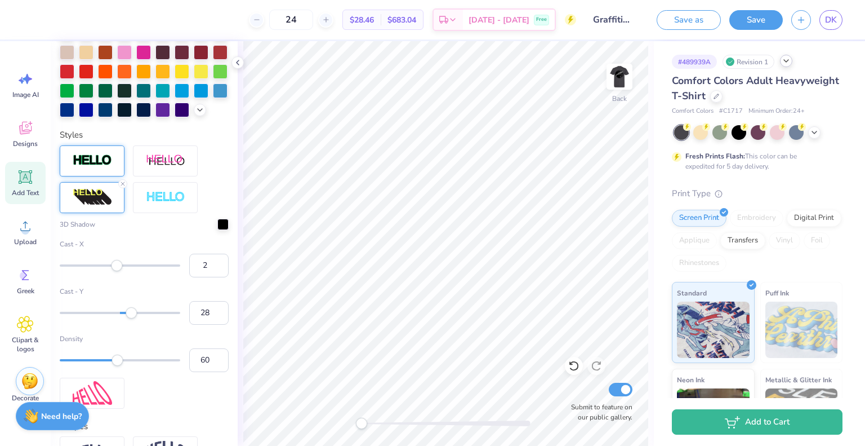
click at [123, 366] on div "Accessibility label" at bounding box center [117, 359] width 11 height 11
type input "70"
drag, startPoint x: 126, startPoint y: 379, endPoint x: 137, endPoint y: 376, distance: 11.8
click at [132, 366] on div "Accessibility label" at bounding box center [126, 359] width 11 height 11
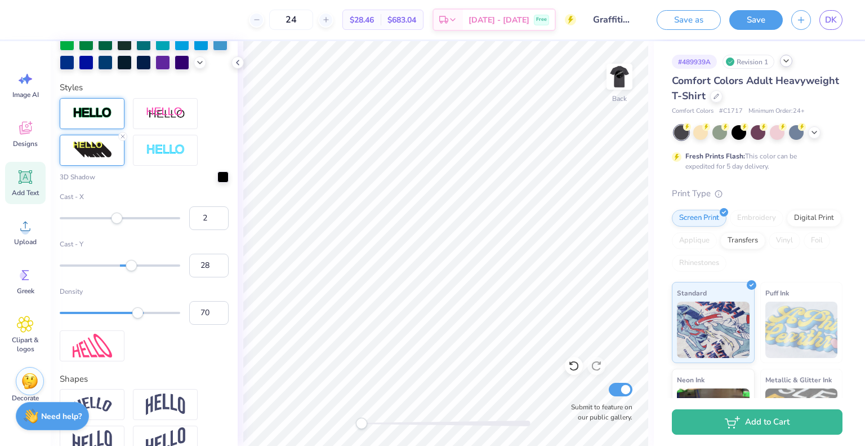
scroll to position [370, 0]
type input "4.15"
type input "1.26"
type input "4.85"
type input "12"
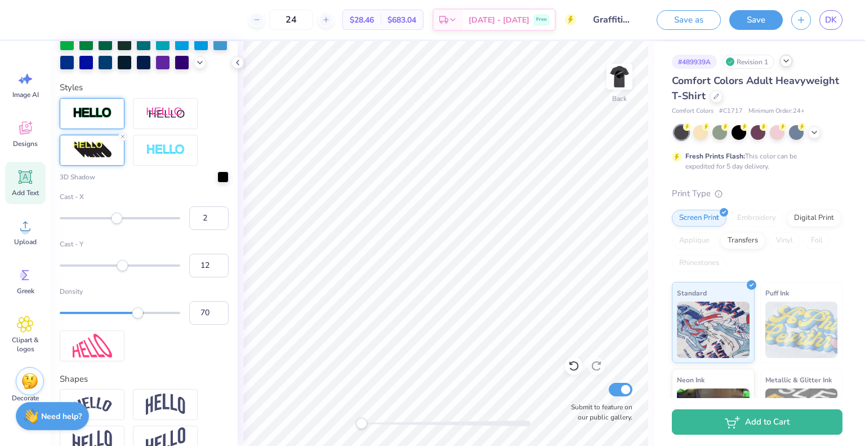
drag, startPoint x: 133, startPoint y: 284, endPoint x: 122, endPoint y: 287, distance: 11.8
click at [122, 271] on div "Accessibility label" at bounding box center [122, 265] width 11 height 11
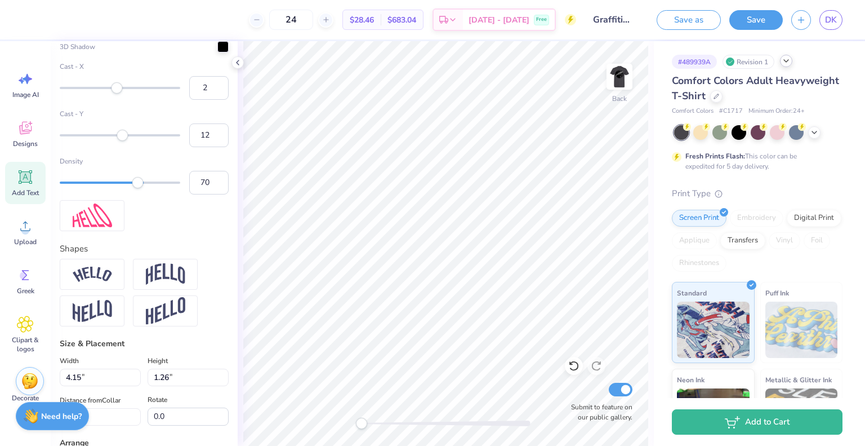
scroll to position [502, 0]
type input "21"
click at [127, 139] on div "Accessibility label" at bounding box center [127, 132] width 11 height 11
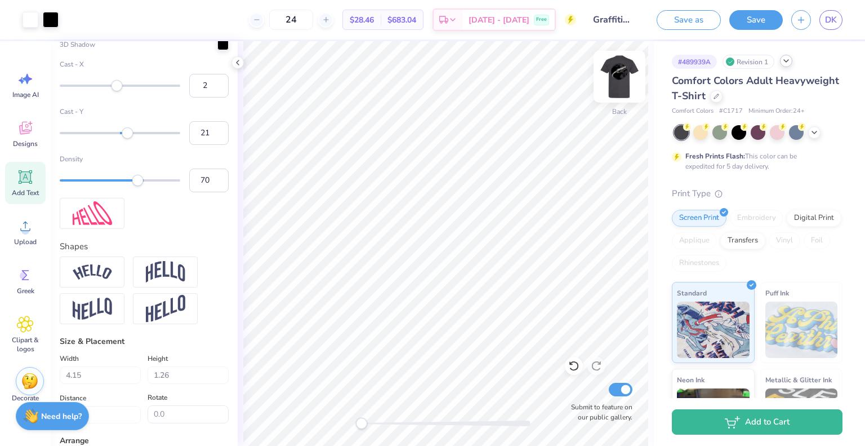
click at [617, 72] on img at bounding box center [619, 76] width 45 height 45
